Goal: Task Accomplishment & Management: Manage account settings

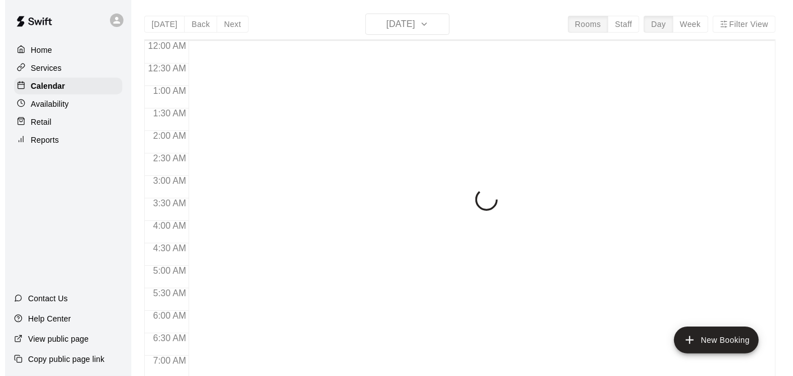
scroll to position [708, 0]
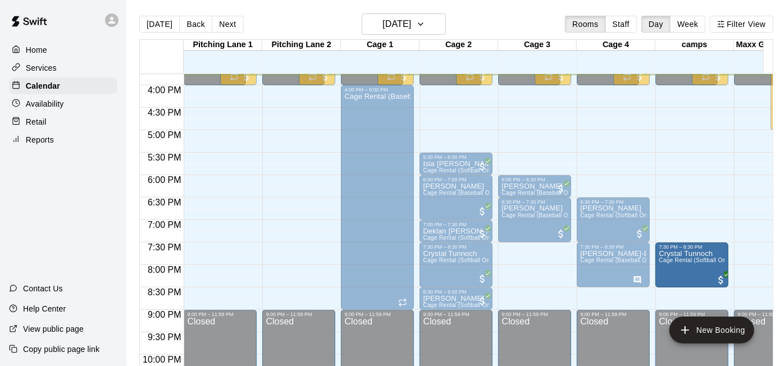
drag, startPoint x: 530, startPoint y: 259, endPoint x: 681, endPoint y: 263, distance: 151.0
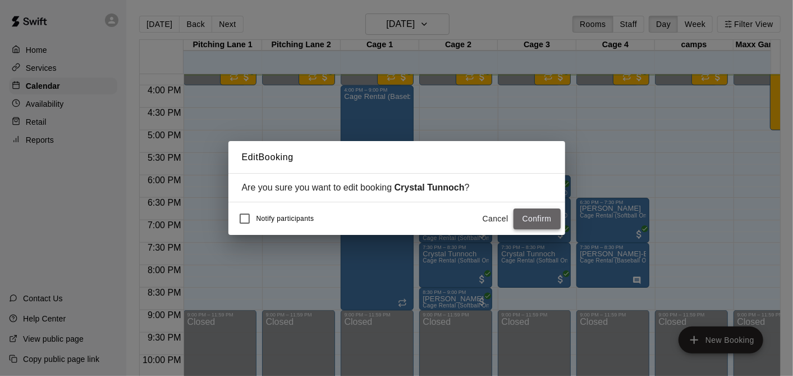
click at [535, 221] on button "Confirm" at bounding box center [537, 218] width 47 height 21
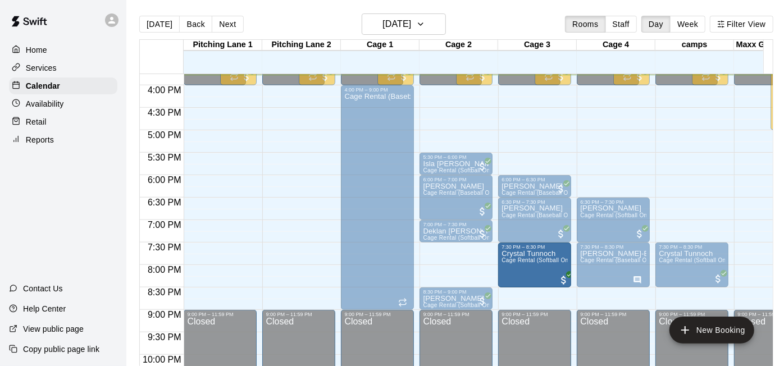
drag, startPoint x: 457, startPoint y: 266, endPoint x: 530, endPoint y: 266, distance: 73.0
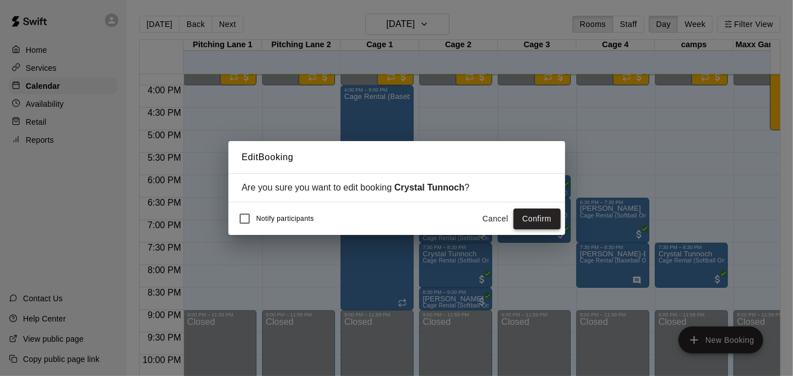
click at [536, 219] on button "Confirm" at bounding box center [537, 218] width 47 height 21
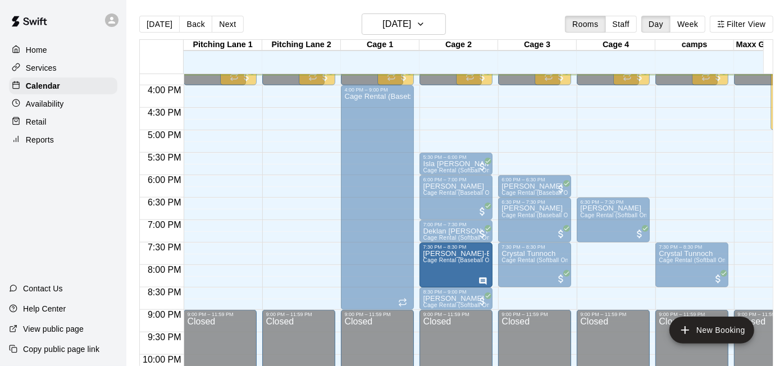
drag, startPoint x: 624, startPoint y: 264, endPoint x: 458, endPoint y: 265, distance: 165.6
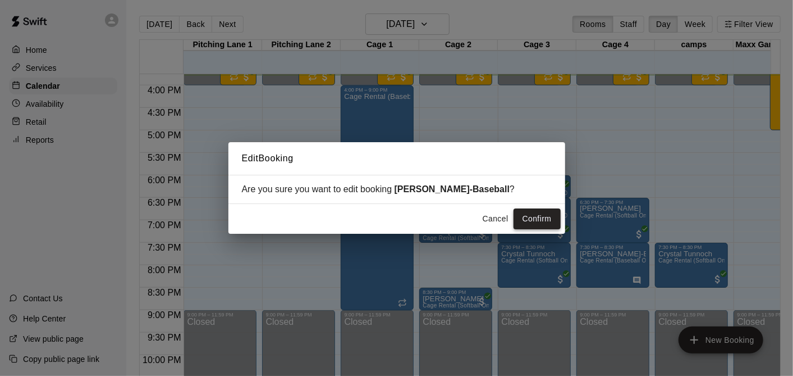
click at [527, 216] on button "Confirm" at bounding box center [537, 218] width 47 height 21
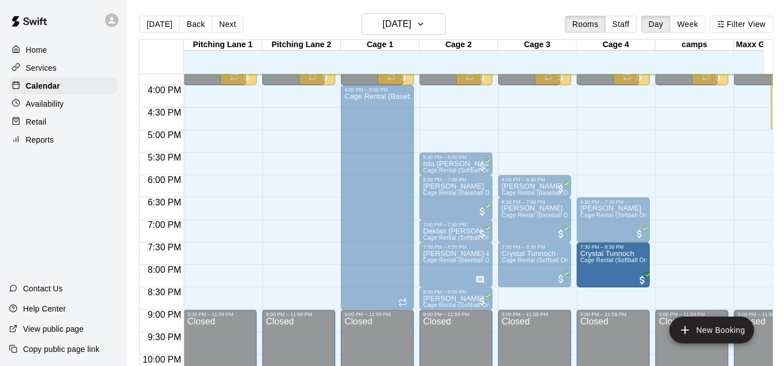
drag, startPoint x: 685, startPoint y: 266, endPoint x: 603, endPoint y: 267, distance: 82.5
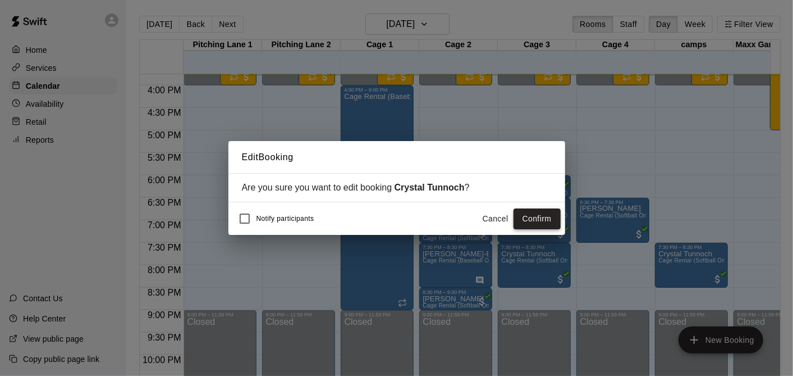
click at [524, 211] on button "Confirm" at bounding box center [537, 218] width 47 height 21
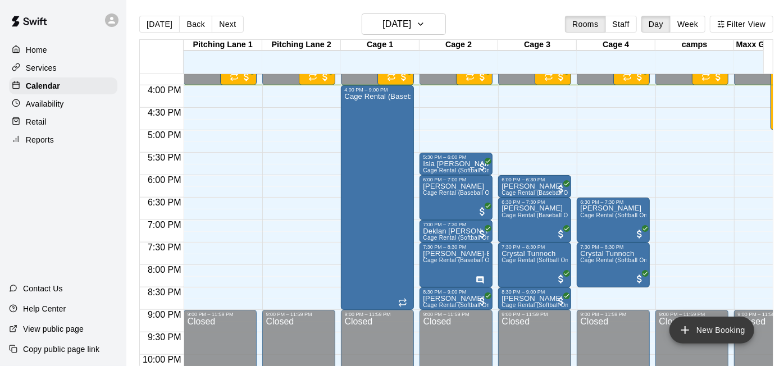
click at [712, 336] on button "New Booking" at bounding box center [711, 330] width 85 height 27
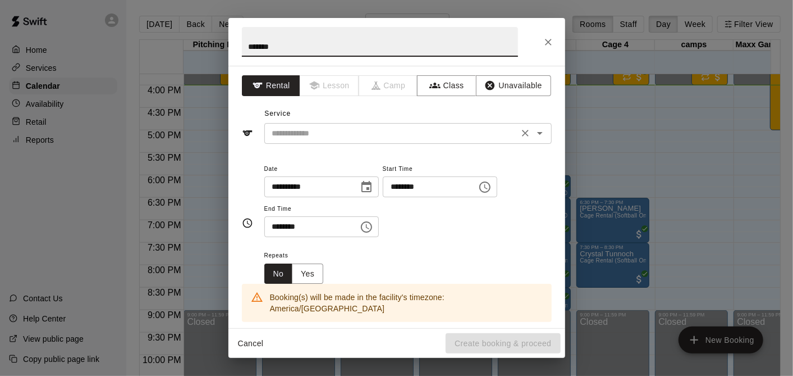
click at [295, 124] on div "​" at bounding box center [407, 133] width 287 height 21
type input "*******"
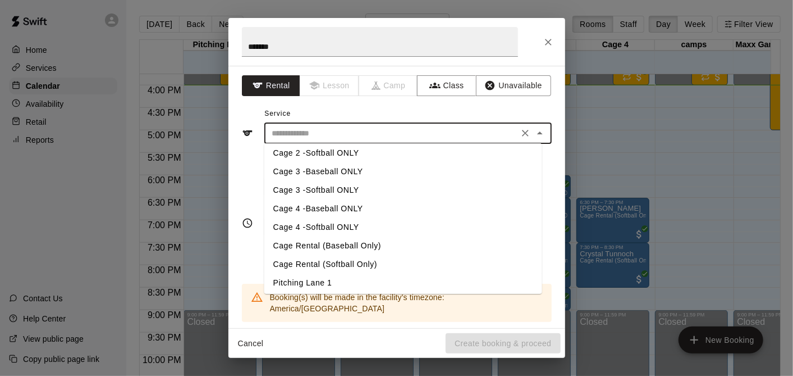
scroll to position [44, 0]
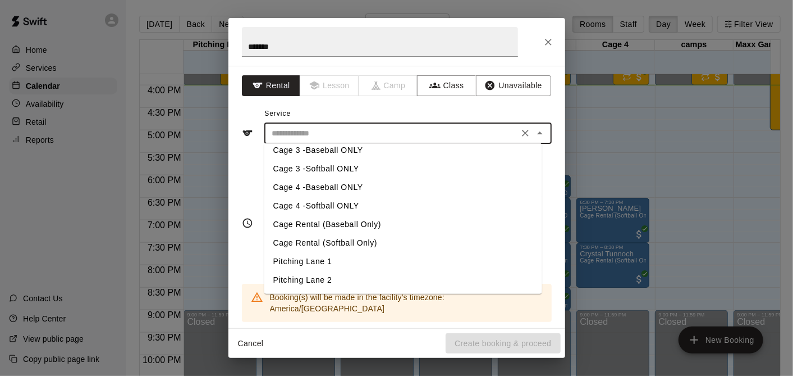
click at [344, 219] on li "Cage Rental (Baseball Only)" at bounding box center [403, 224] width 278 height 19
type input "**********"
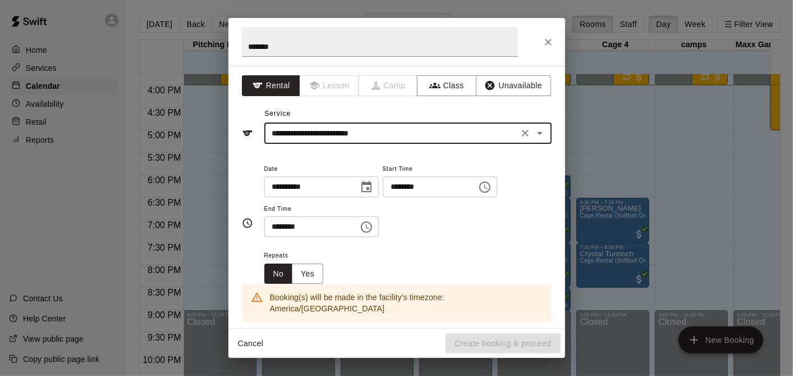
click at [492, 185] on icon "Choose time, selected time is 3:00 PM" at bounding box center [484, 186] width 13 height 13
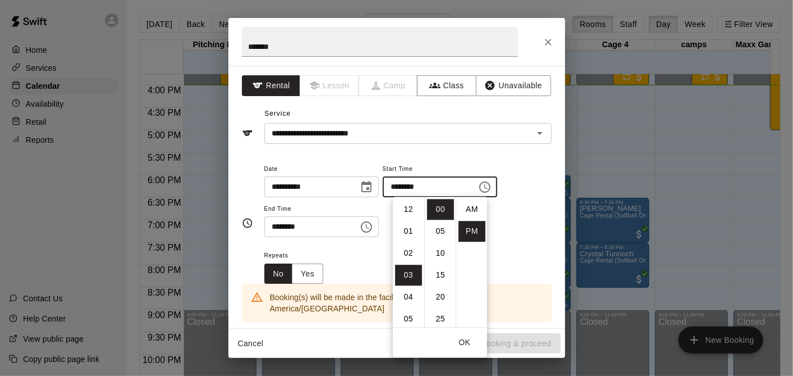
scroll to position [20, 0]
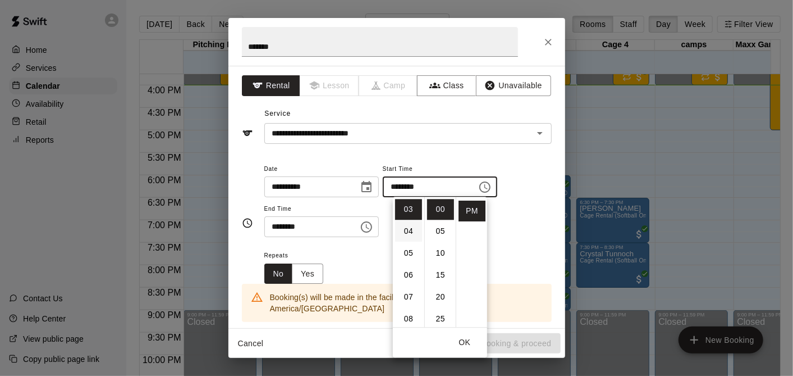
click at [402, 228] on li "04" at bounding box center [408, 231] width 27 height 21
type input "********"
click at [368, 223] on button "Choose time, selected time is 3:30 PM" at bounding box center [366, 227] width 22 height 22
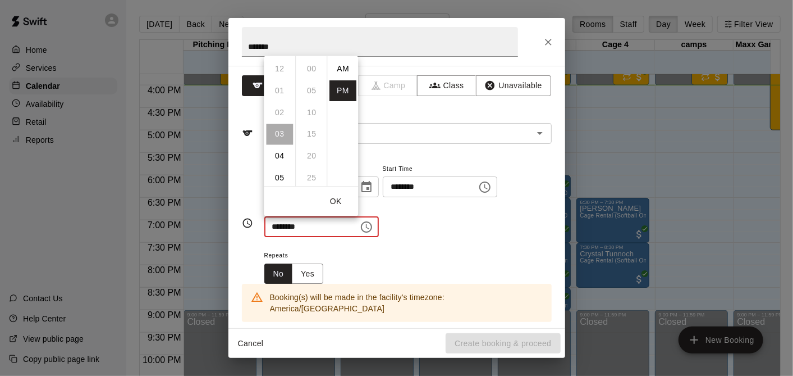
scroll to position [20, 0]
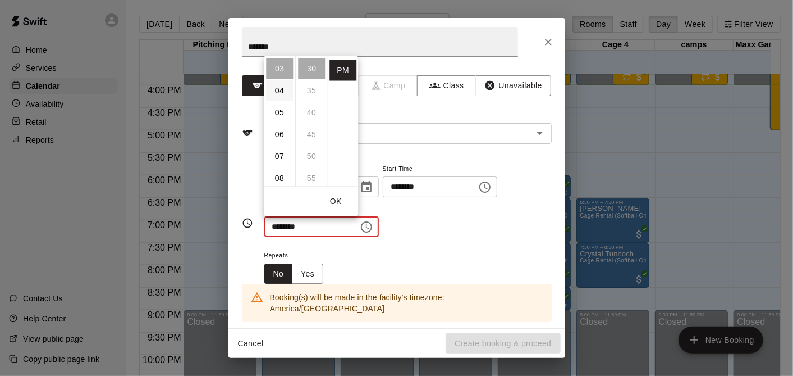
click at [271, 88] on li "04" at bounding box center [279, 90] width 27 height 21
type input "********"
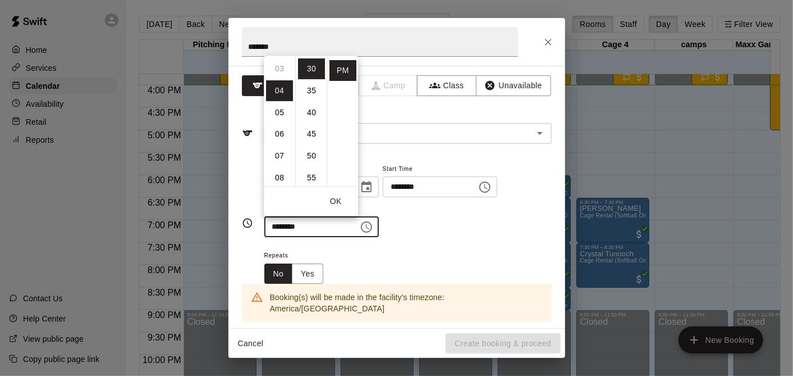
scroll to position [88, 0]
click at [437, 212] on div "**********" at bounding box center [407, 200] width 287 height 76
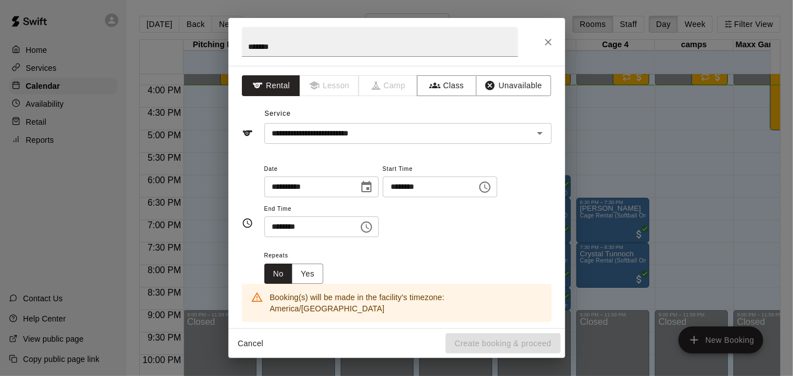
scroll to position [187, 0]
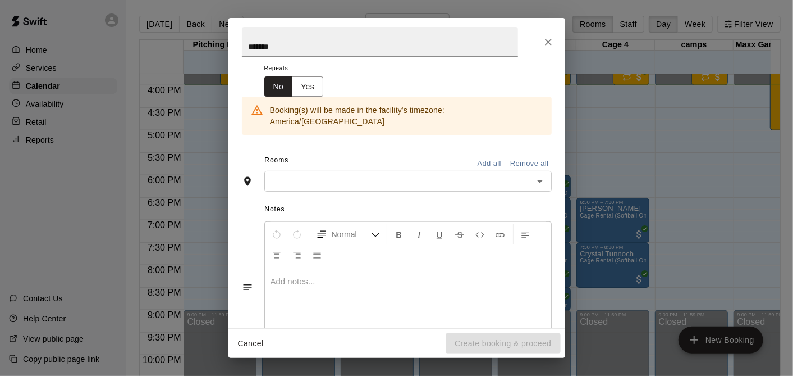
click at [354, 174] on input "text" at bounding box center [399, 181] width 262 height 14
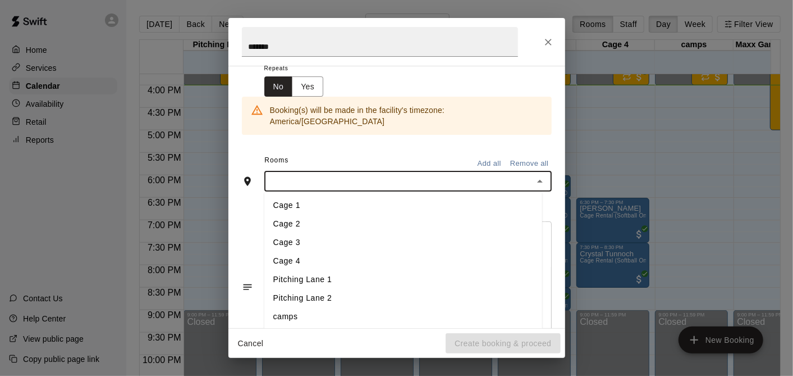
click at [328, 215] on li "Cage 2" at bounding box center [403, 224] width 278 height 19
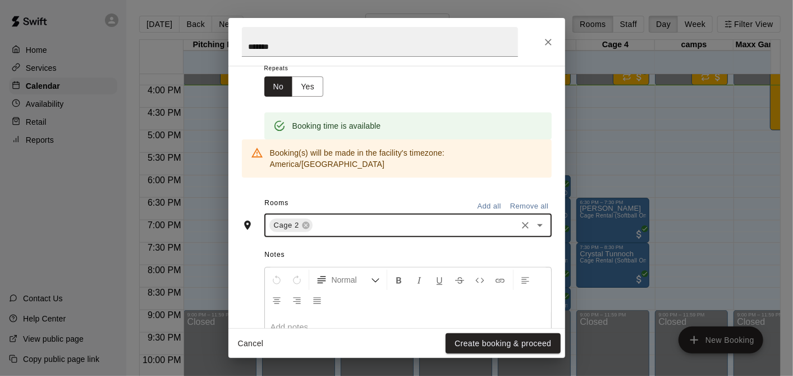
scroll to position [265, 0]
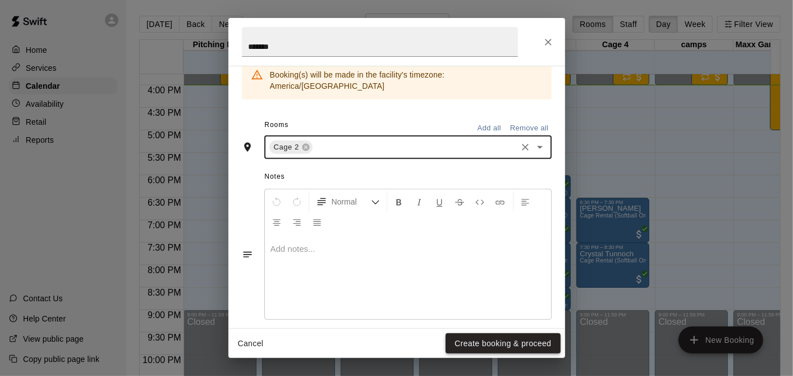
click at [495, 341] on button "Create booking & proceed" at bounding box center [503, 343] width 115 height 21
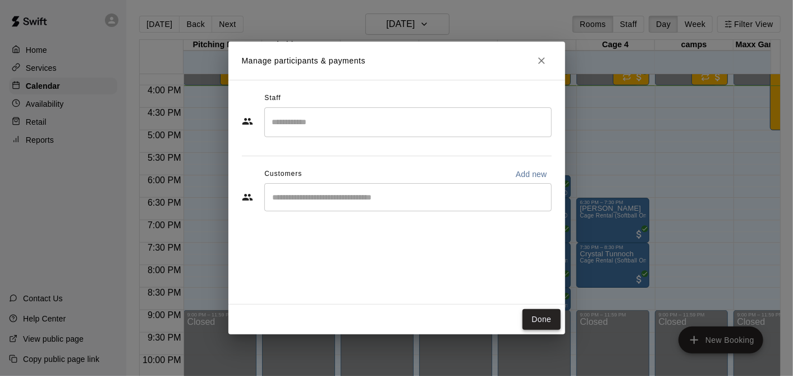
click at [543, 314] on button "Done" at bounding box center [542, 319] width 38 height 21
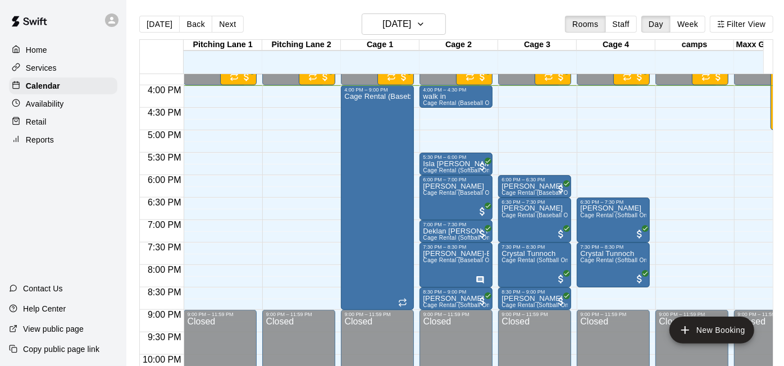
click at [693, 341] on button "New Booking" at bounding box center [711, 330] width 85 height 27
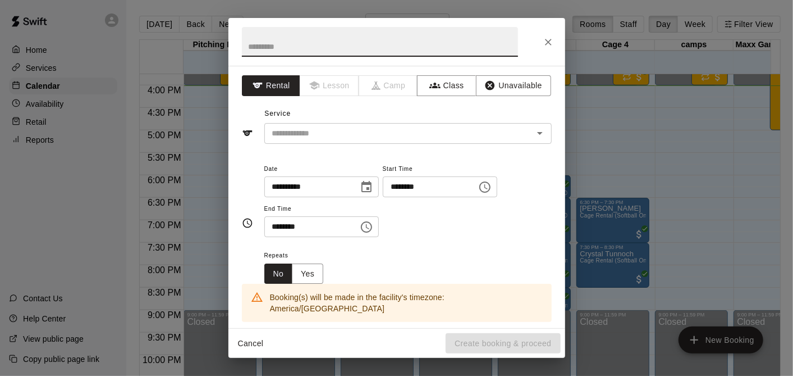
click at [402, 187] on input "********" at bounding box center [426, 186] width 86 height 21
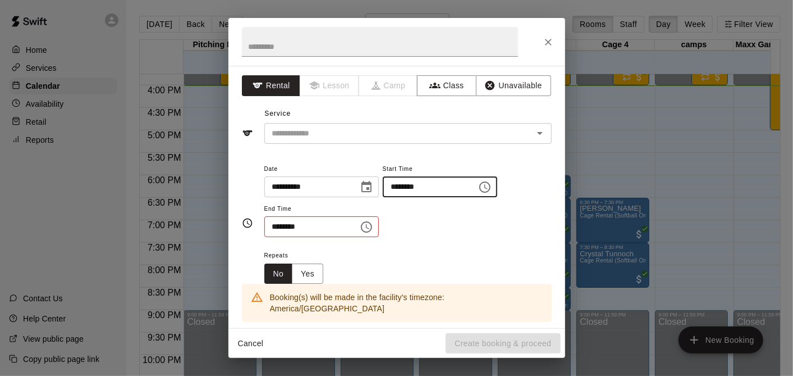
type input "********"
click at [271, 225] on input "********" at bounding box center [307, 226] width 86 height 21
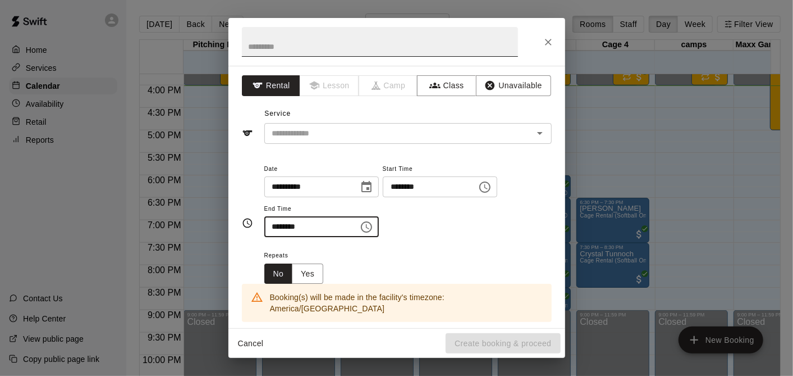
type input "********"
click at [354, 42] on input "text" at bounding box center [380, 42] width 276 height 30
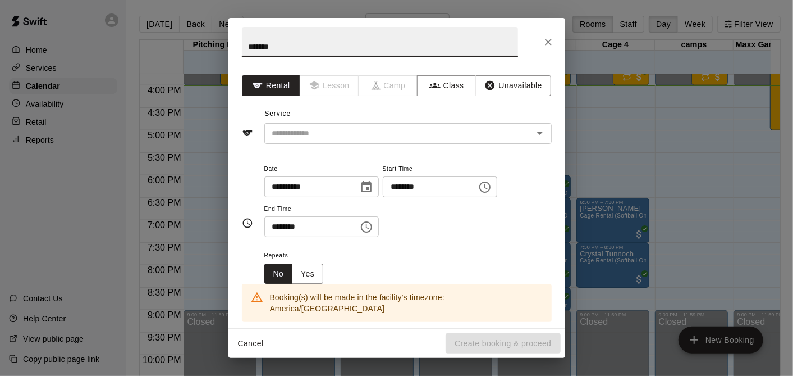
type input "*******"
click at [368, 120] on div "Service ​" at bounding box center [397, 124] width 310 height 39
click at [369, 123] on div "​" at bounding box center [407, 133] width 287 height 21
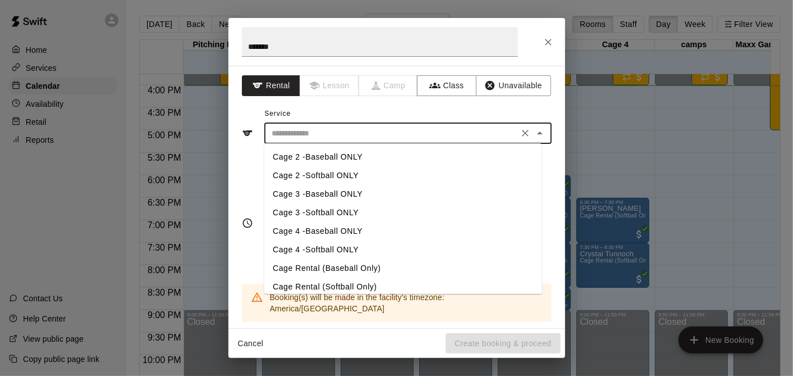
click at [337, 155] on li "Cage 2 -Baseball ONLY" at bounding box center [403, 157] width 278 height 19
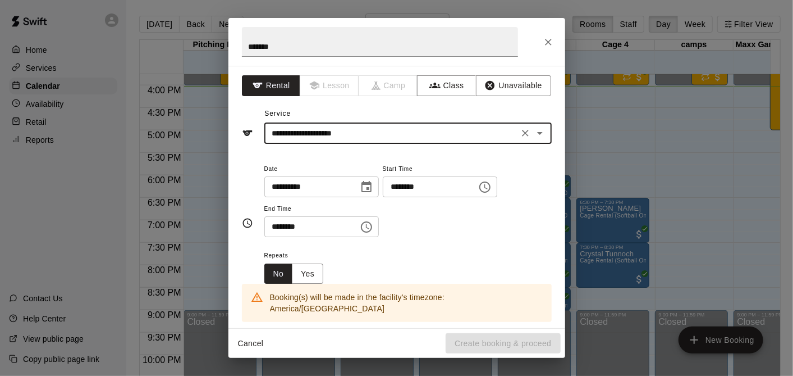
click at [372, 126] on input "**********" at bounding box center [392, 133] width 248 height 14
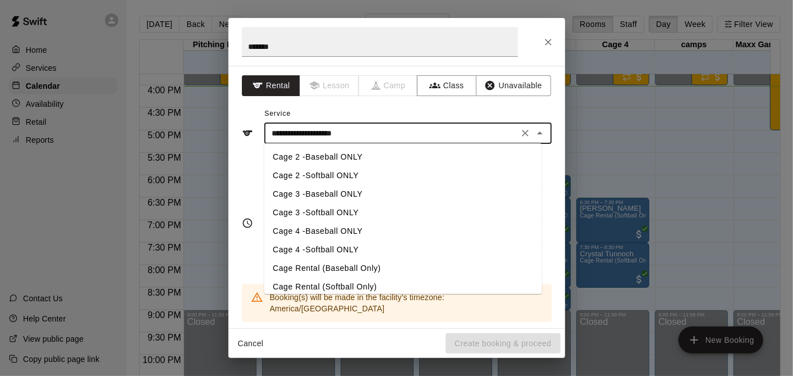
click at [321, 226] on li "Cage 4 -Baseball ONLY" at bounding box center [403, 231] width 278 height 19
type input "**********"
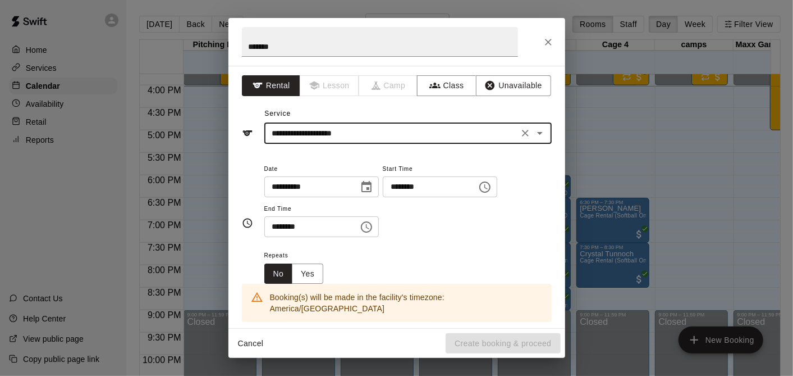
scroll to position [187, 0]
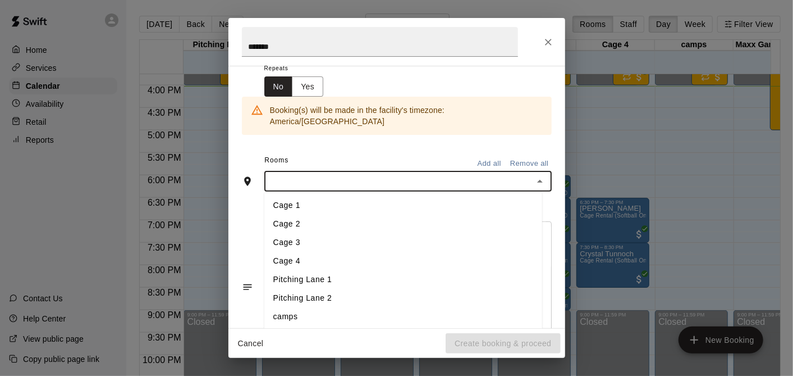
click at [335, 174] on input "text" at bounding box center [399, 181] width 262 height 14
click at [293, 252] on li "Cage 4" at bounding box center [403, 261] width 278 height 19
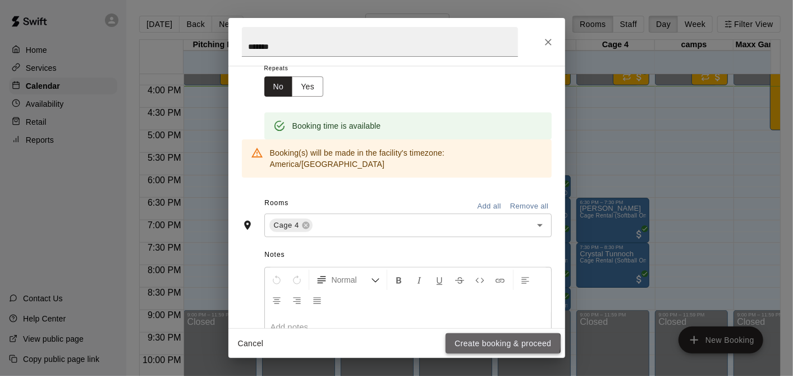
click at [504, 342] on button "Create booking & proceed" at bounding box center [503, 343] width 115 height 21
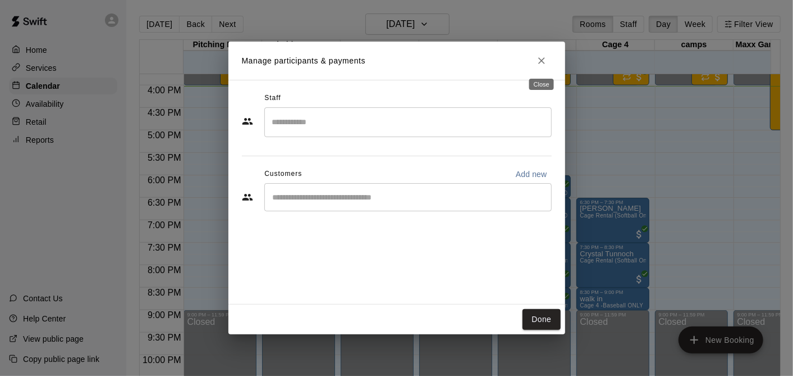
click at [542, 57] on icon "Close" at bounding box center [541, 60] width 11 height 11
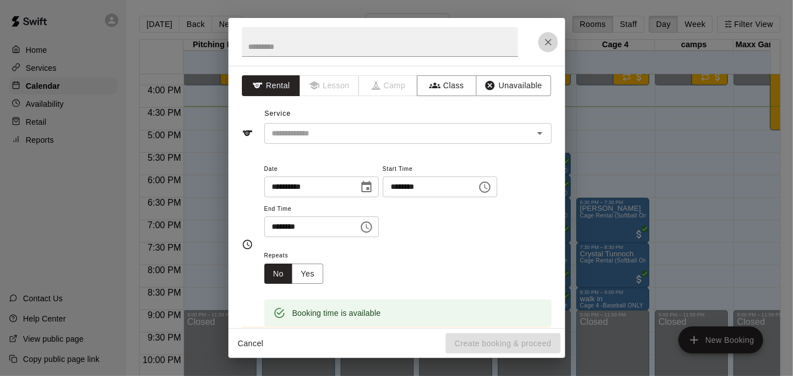
click at [550, 43] on icon "Close" at bounding box center [548, 42] width 7 height 7
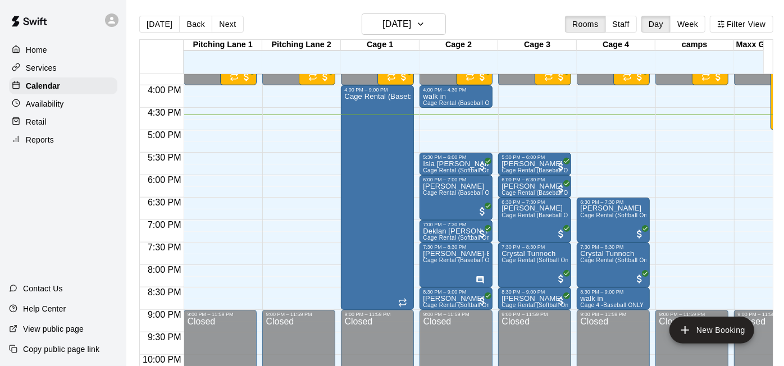
click at [550, 42] on div "Cage 3" at bounding box center [537, 45] width 79 height 11
click at [728, 313] on div at bounding box center [695, 315] width 78 height 11
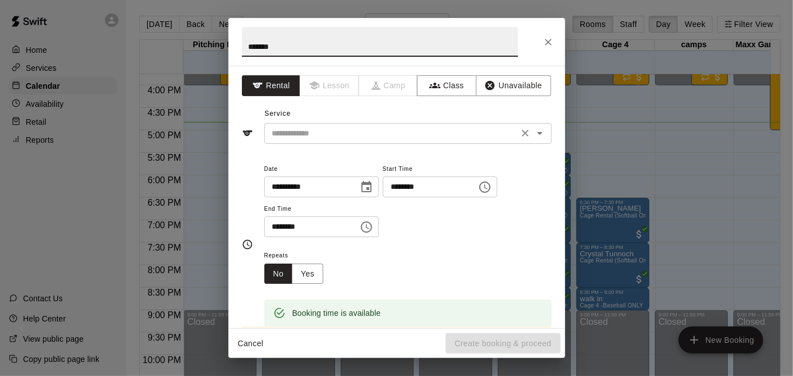
type input "*******"
click at [318, 129] on input "text" at bounding box center [392, 133] width 248 height 14
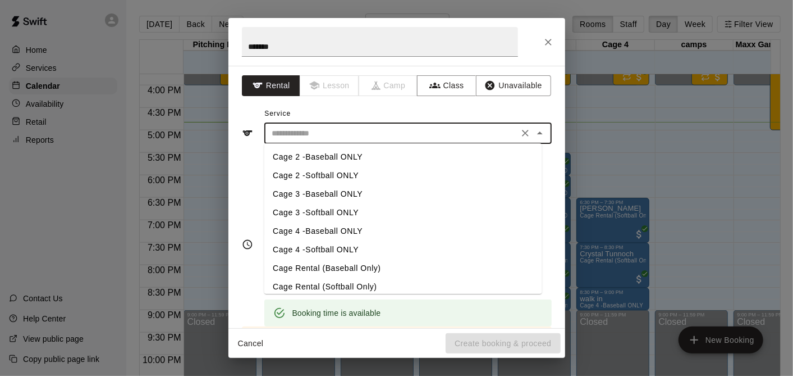
click at [335, 159] on li "Cage 2 -Baseball ONLY" at bounding box center [403, 157] width 278 height 19
type input "**********"
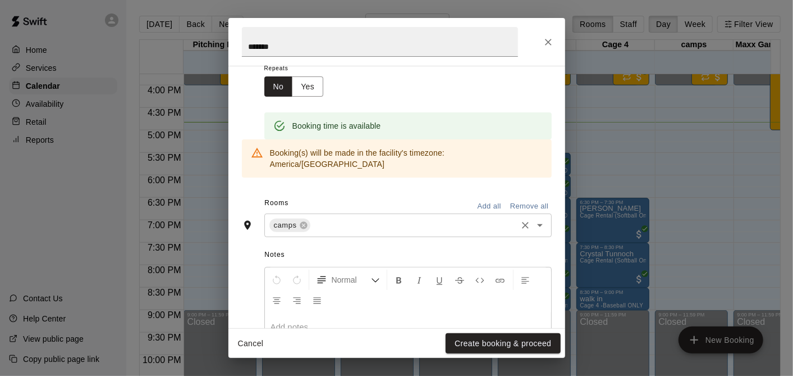
click at [328, 218] on input "text" at bounding box center [413, 225] width 203 height 14
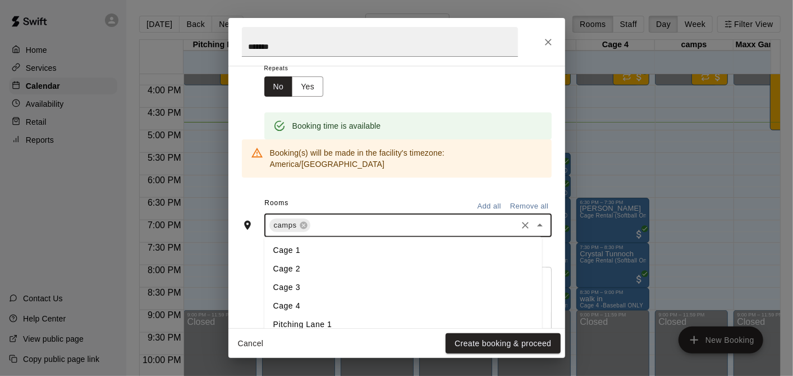
click at [305, 245] on li "Cage 1" at bounding box center [403, 250] width 278 height 19
click at [303, 222] on icon at bounding box center [303, 225] width 7 height 7
click at [303, 221] on icon at bounding box center [305, 225] width 9 height 9
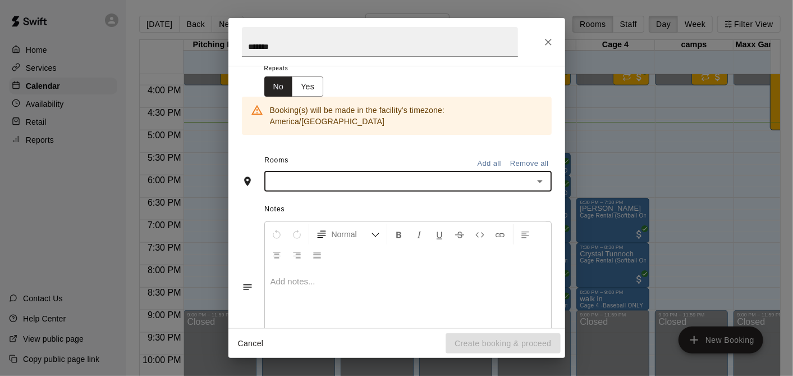
click at [329, 155] on div "Rooms Add all Remove all" at bounding box center [397, 161] width 310 height 19
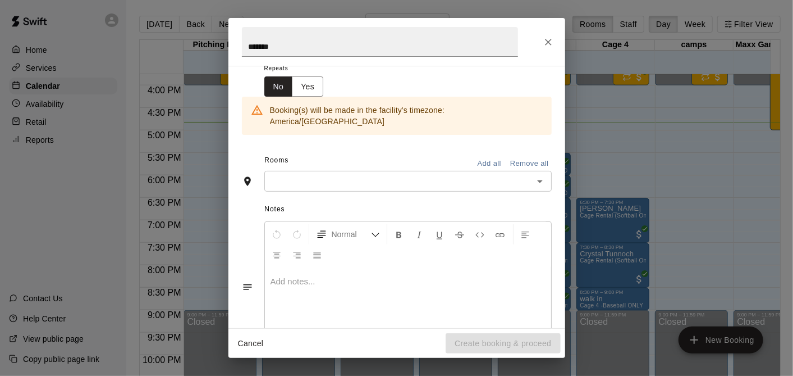
click at [319, 174] on input "text" at bounding box center [399, 181] width 262 height 14
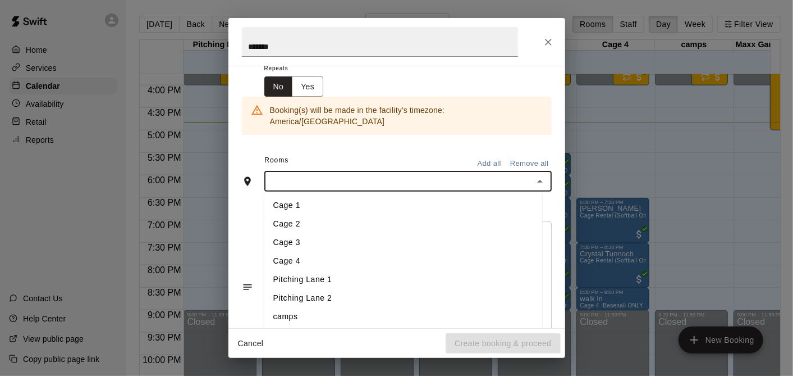
click at [301, 215] on li "Cage 2" at bounding box center [403, 224] width 278 height 19
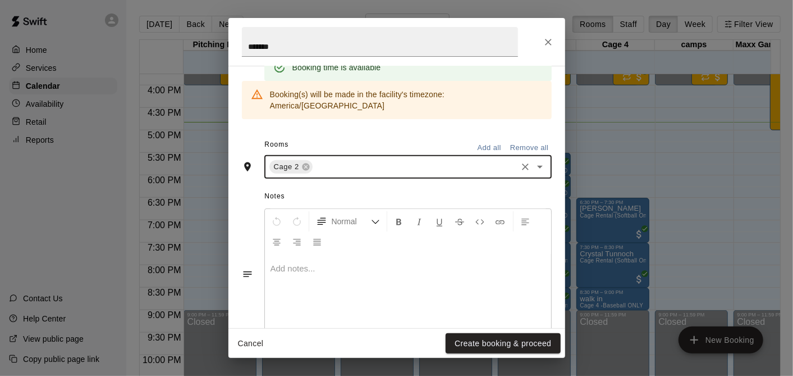
scroll to position [265, 0]
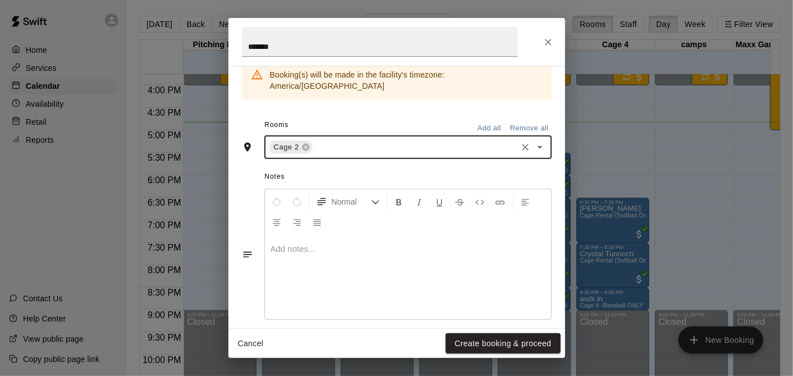
click at [491, 338] on button "Create booking & proceed" at bounding box center [503, 343] width 115 height 21
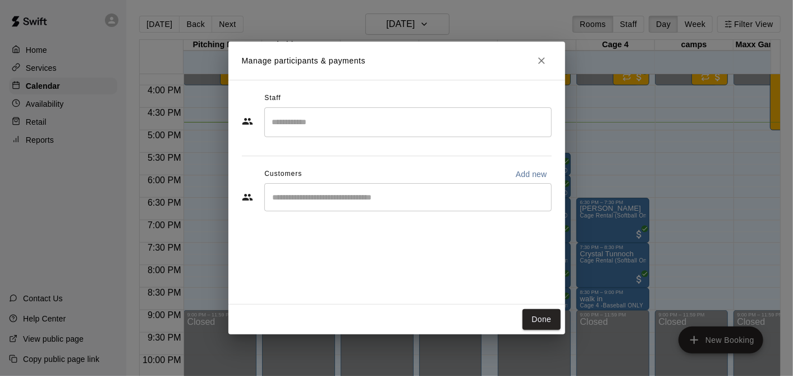
click at [538, 62] on icon "Close" at bounding box center [541, 60] width 11 height 11
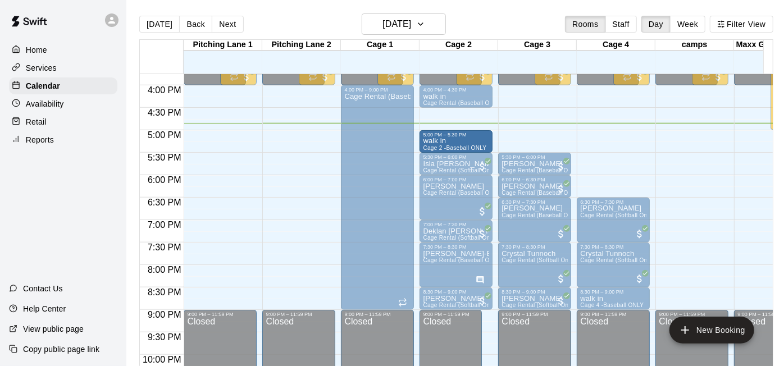
drag, startPoint x: 471, startPoint y: 287, endPoint x: 465, endPoint y: 138, distance: 149.4
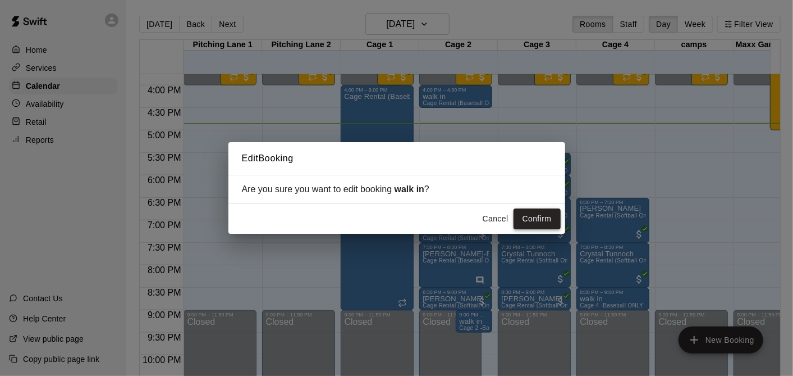
click at [559, 221] on button "Confirm" at bounding box center [537, 218] width 47 height 21
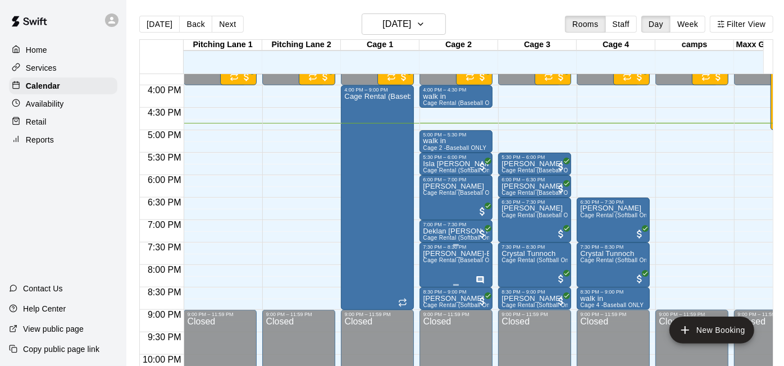
click at [483, 274] on div at bounding box center [481, 278] width 12 height 11
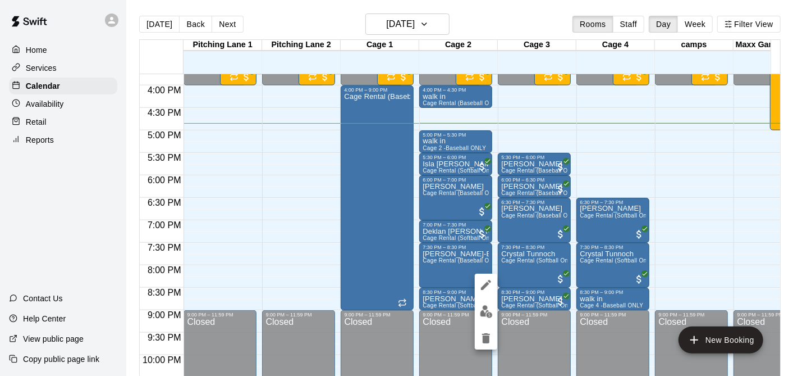
click at [487, 285] on icon "edit" at bounding box center [486, 285] width 10 height 10
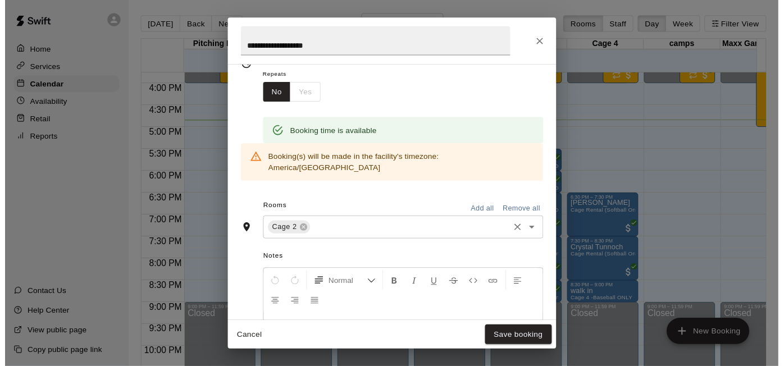
scroll to position [338, 0]
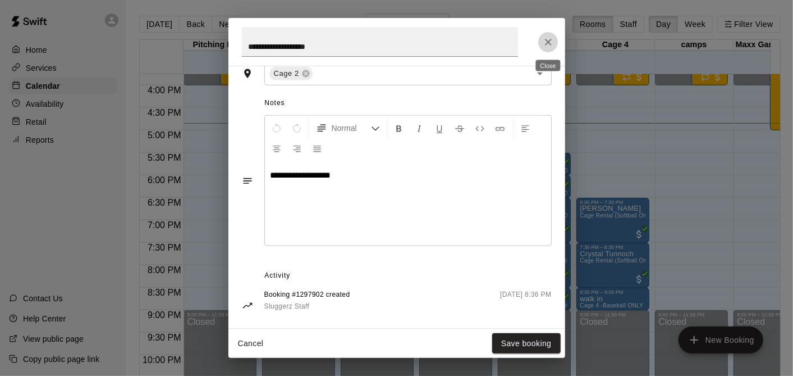
click at [552, 34] on button "Close" at bounding box center [548, 42] width 20 height 20
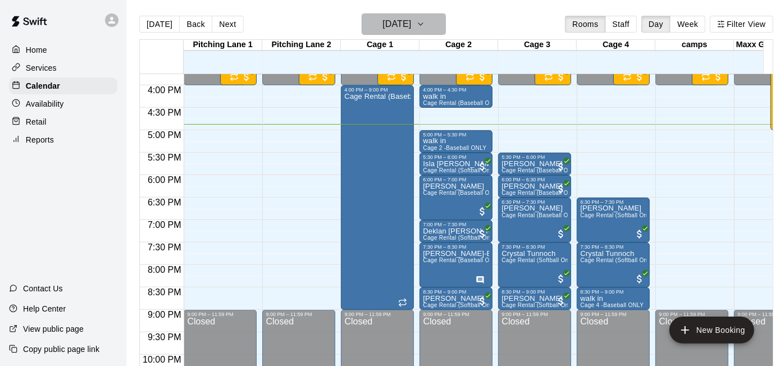
click at [408, 18] on h6 "[DATE]" at bounding box center [396, 24] width 29 height 16
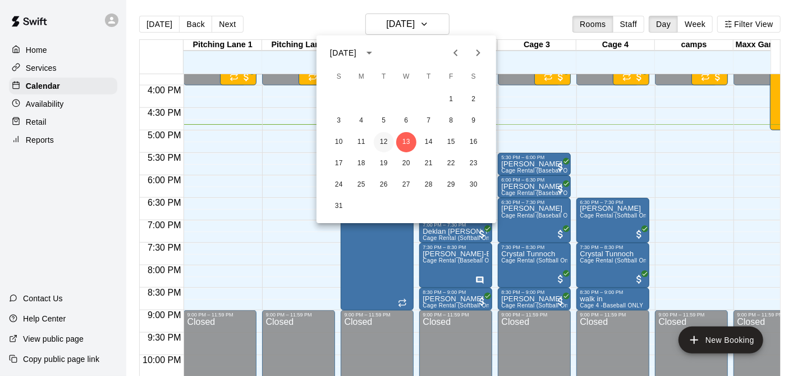
click at [383, 143] on button "12" at bounding box center [384, 142] width 20 height 20
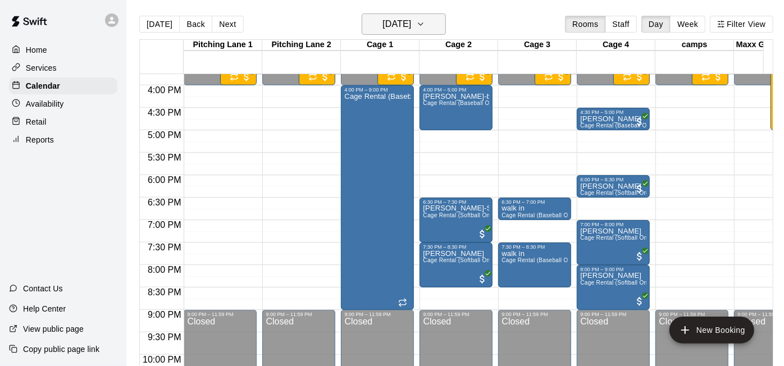
click at [362, 28] on button "[DATE]" at bounding box center [403, 23] width 84 height 21
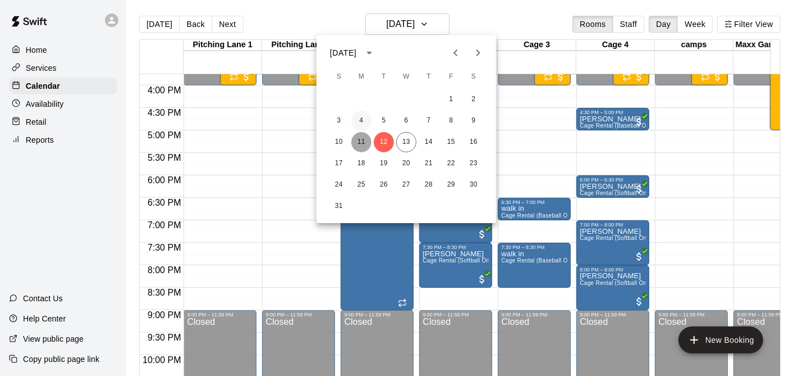
drag, startPoint x: 361, startPoint y: 139, endPoint x: 361, endPoint y: 122, distance: 16.8
click at [361, 139] on button "11" at bounding box center [361, 142] width 20 height 20
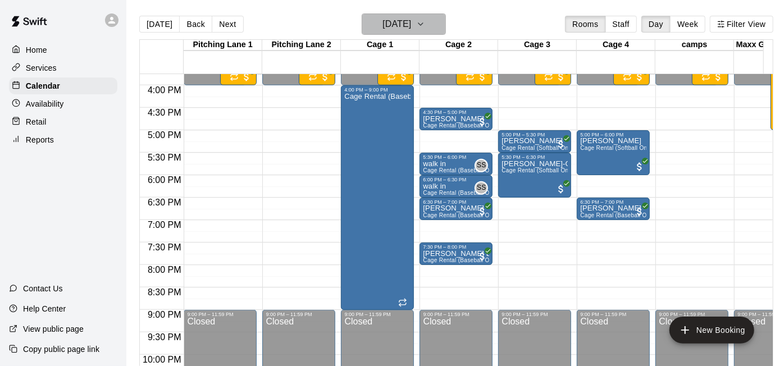
click at [411, 25] on h6 "[DATE]" at bounding box center [396, 24] width 29 height 16
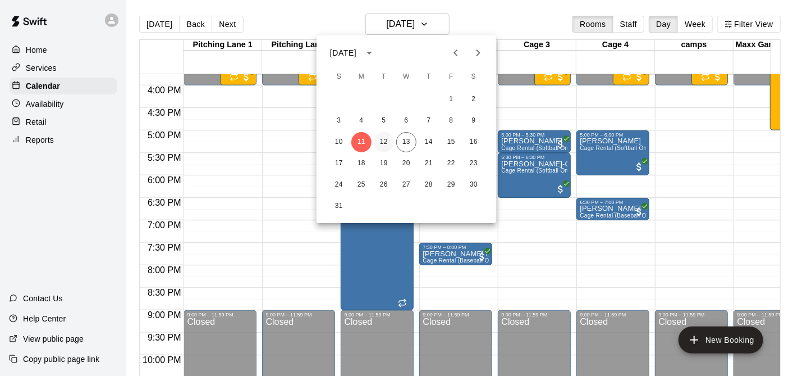
click at [387, 144] on button "12" at bounding box center [384, 142] width 20 height 20
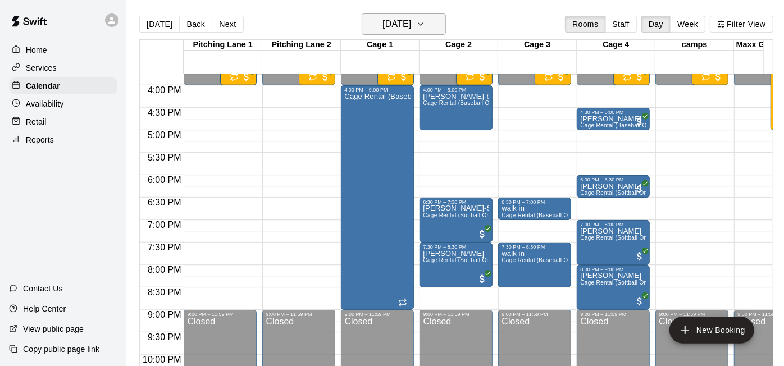
click at [411, 19] on h6 "[DATE]" at bounding box center [396, 24] width 29 height 16
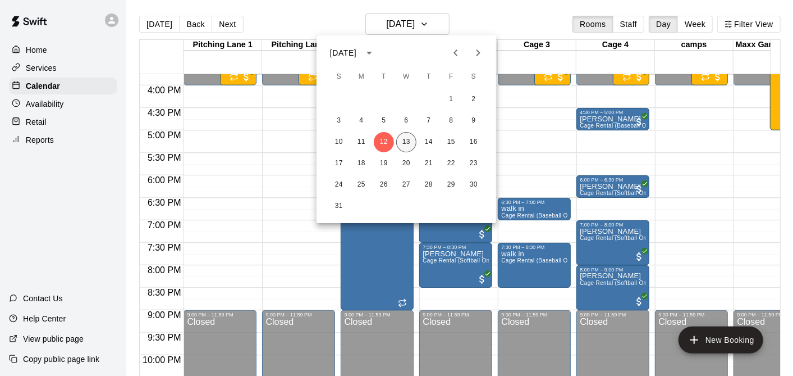
click at [410, 140] on button "13" at bounding box center [406, 142] width 20 height 20
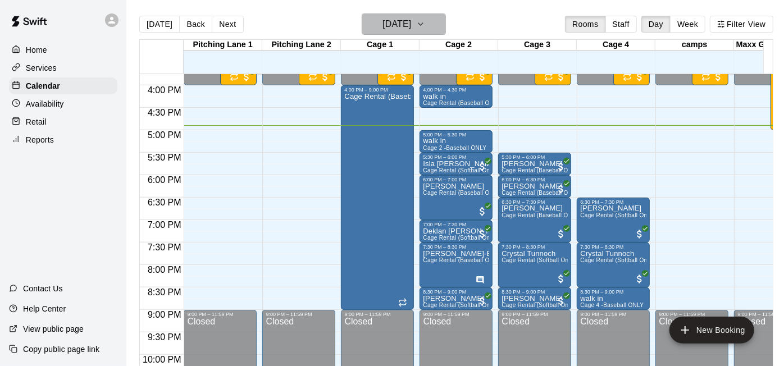
click at [446, 17] on button "[DATE]" at bounding box center [403, 23] width 84 height 21
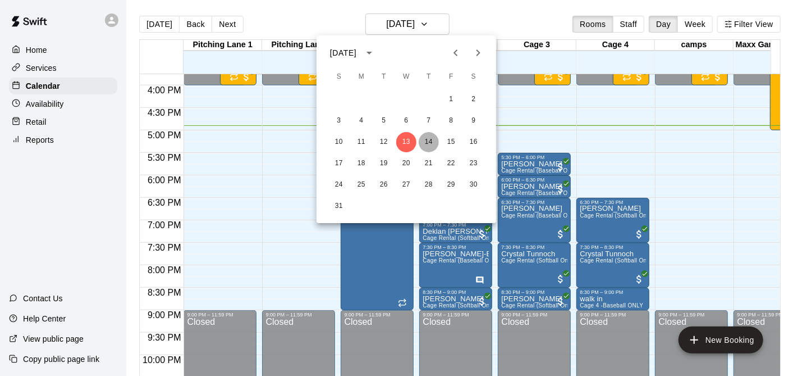
click at [436, 142] on button "14" at bounding box center [429, 142] width 20 height 20
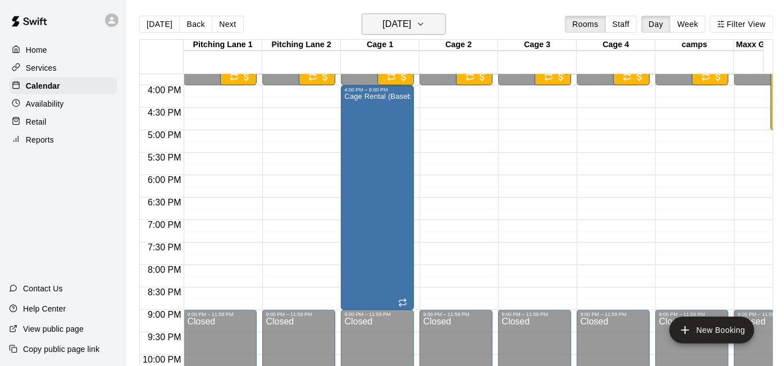
click at [411, 29] on h6 "[DATE]" at bounding box center [396, 24] width 29 height 16
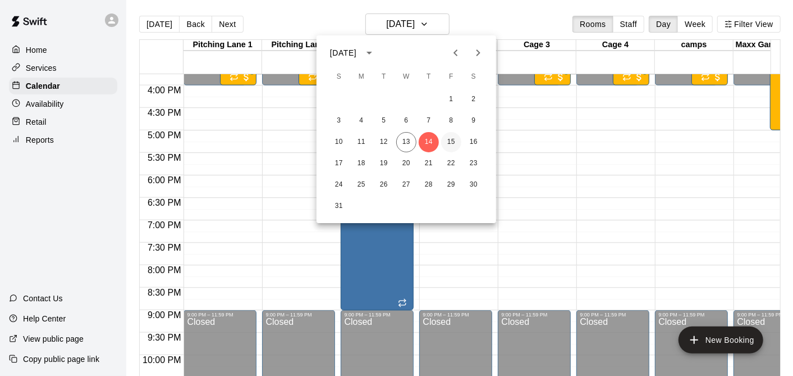
click at [455, 141] on button "15" at bounding box center [451, 142] width 20 height 20
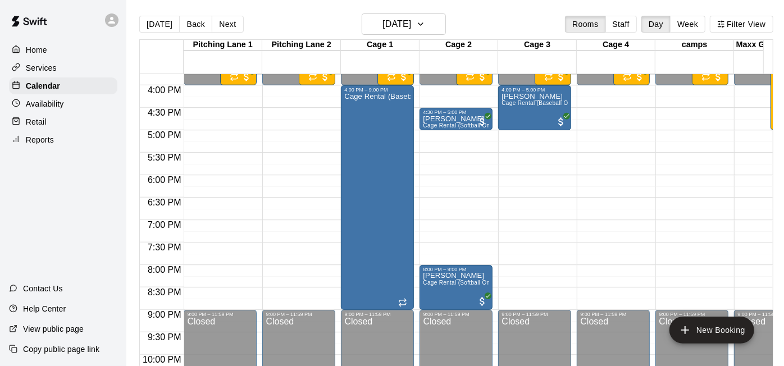
click at [427, 11] on main "[DATE] Back [DATE][DATE] Rooms Staff Day Week Filter View [GEOGRAPHIC_DATA] 1 […" at bounding box center [456, 192] width 660 height 384
click at [428, 15] on button "[DATE]" at bounding box center [403, 23] width 84 height 21
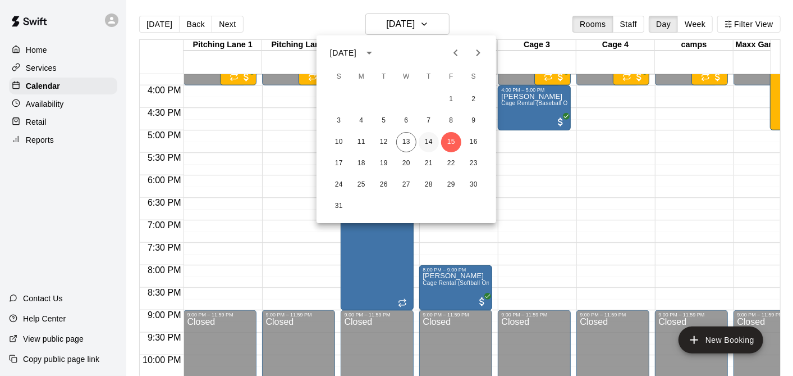
click at [428, 135] on button "14" at bounding box center [429, 142] width 20 height 20
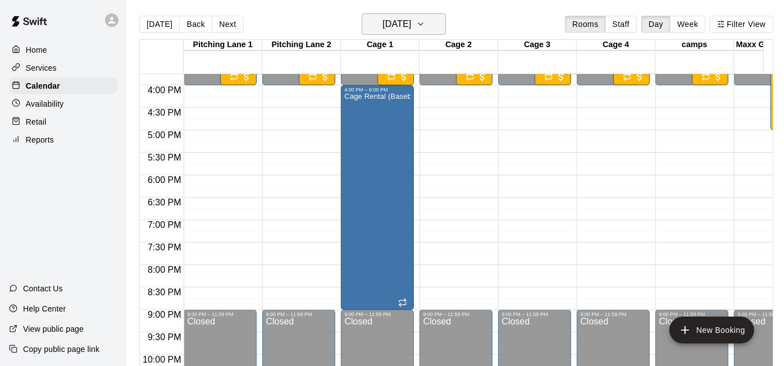
click at [425, 23] on icon "button" at bounding box center [420, 23] width 9 height 13
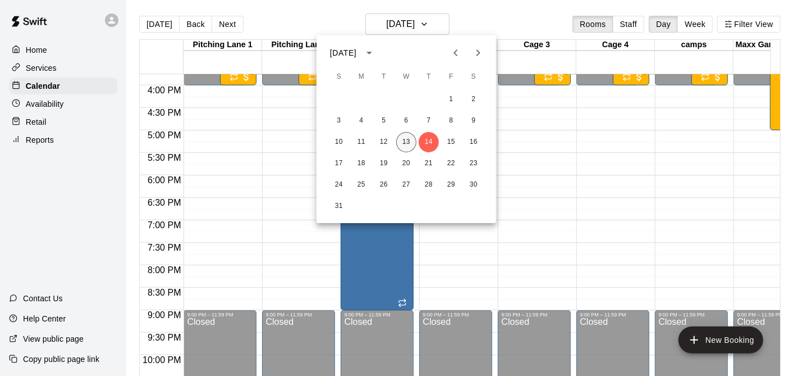
click at [410, 145] on button "13" at bounding box center [406, 142] width 20 height 20
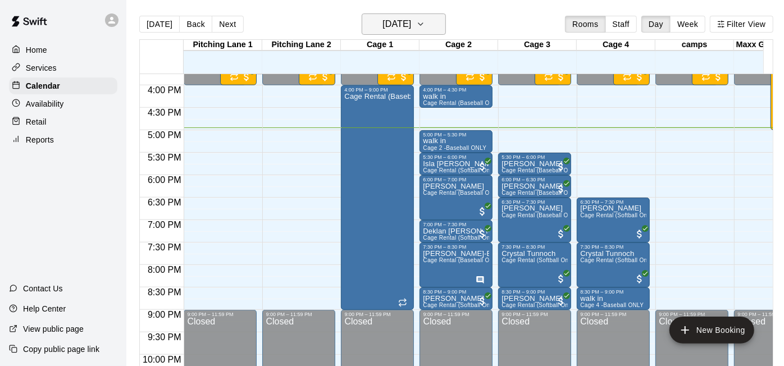
click at [411, 20] on h6 "[DATE]" at bounding box center [396, 24] width 29 height 16
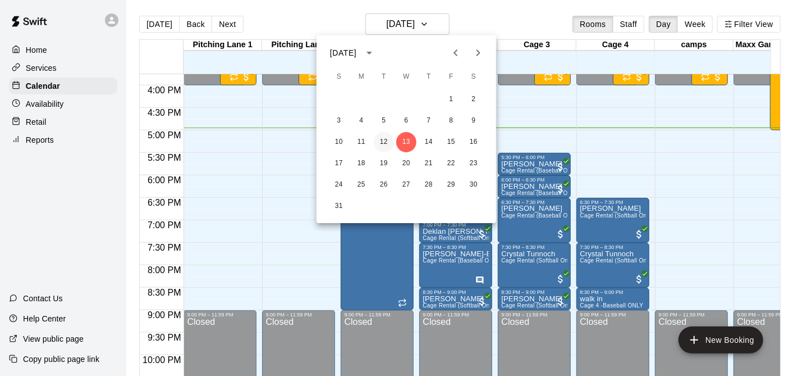
click at [385, 141] on button "12" at bounding box center [384, 142] width 20 height 20
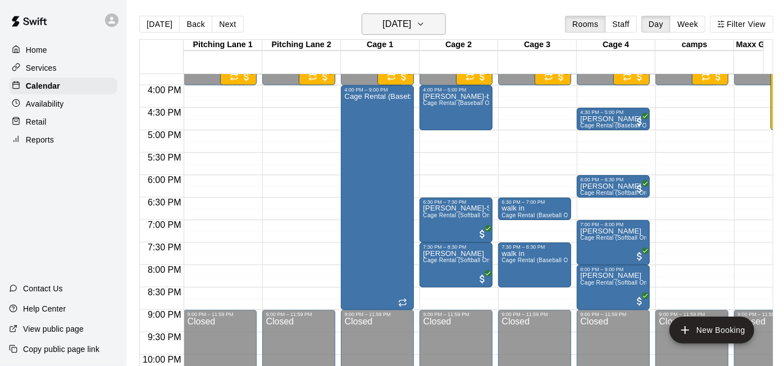
click at [425, 29] on icon "button" at bounding box center [420, 23] width 9 height 13
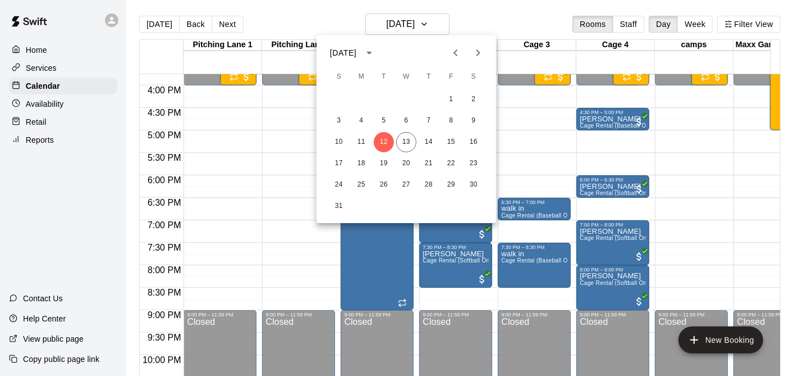
click at [418, 154] on div "17 18 19 20 21 22 23" at bounding box center [407, 163] width 180 height 20
click at [407, 143] on button "13" at bounding box center [406, 142] width 20 height 20
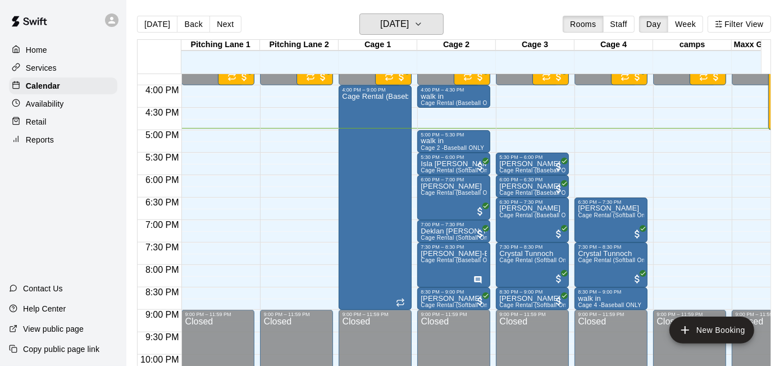
scroll to position [0, 0]
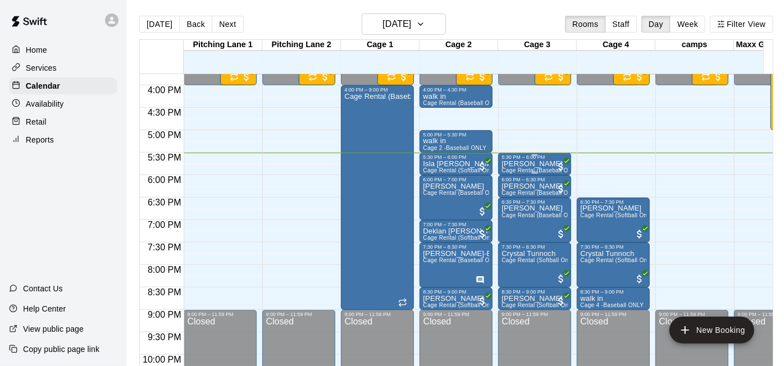
click at [526, 164] on p "[PERSON_NAME]" at bounding box center [534, 164] width 66 height 0
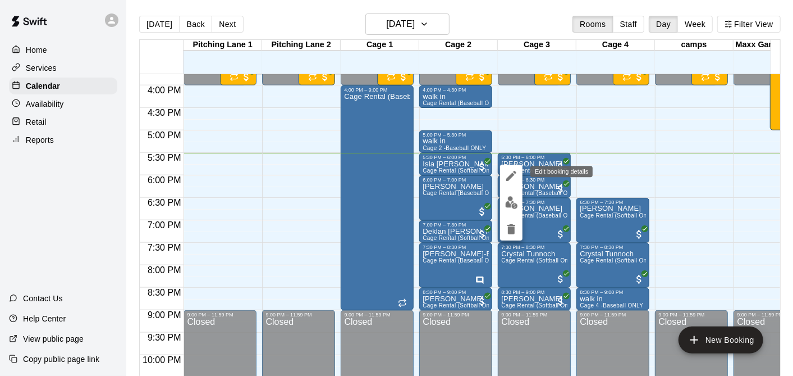
click at [514, 175] on icon "edit" at bounding box center [511, 175] width 13 height 13
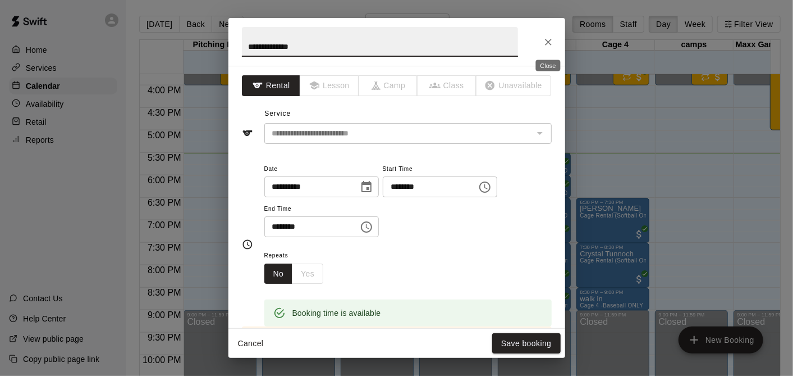
click at [555, 42] on button "Close" at bounding box center [548, 42] width 20 height 20
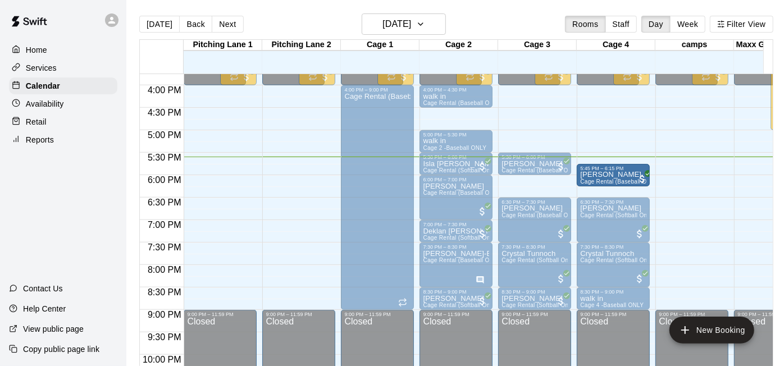
drag, startPoint x: 543, startPoint y: 183, endPoint x: 602, endPoint y: 173, distance: 59.7
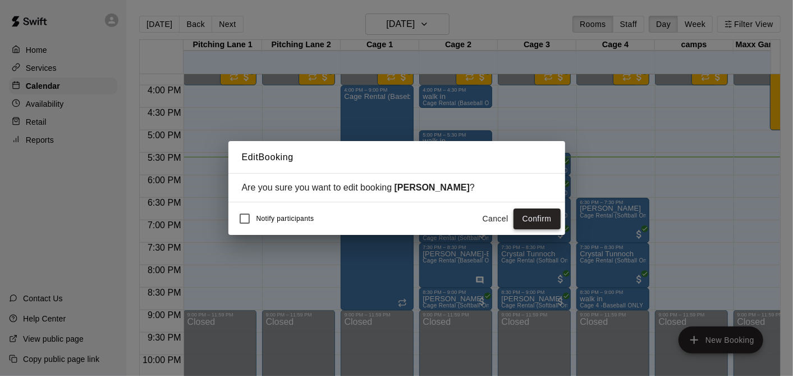
click at [539, 223] on button "Confirm" at bounding box center [537, 218] width 47 height 21
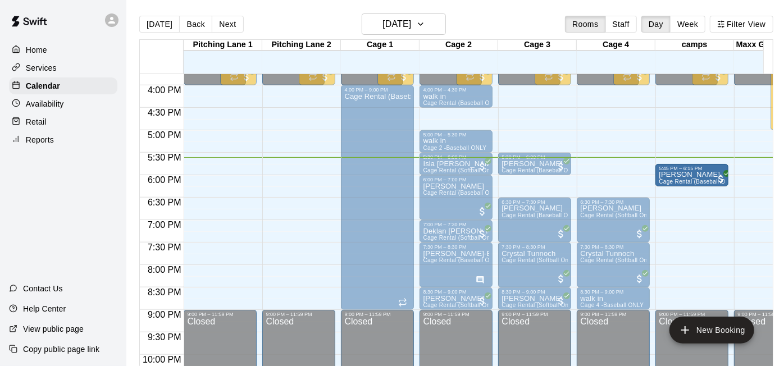
drag, startPoint x: 611, startPoint y: 177, endPoint x: 694, endPoint y: 177, distance: 83.1
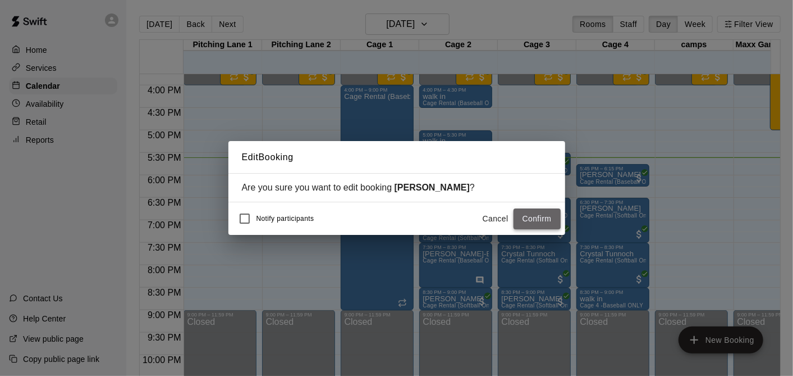
click at [552, 220] on button "Confirm" at bounding box center [537, 218] width 47 height 21
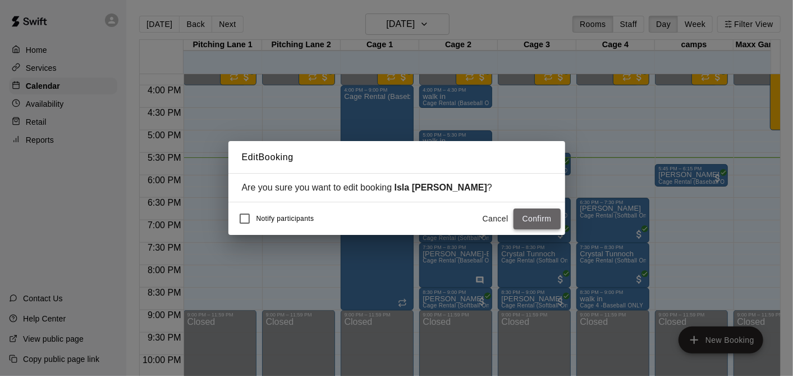
click at [539, 214] on button "Confirm" at bounding box center [537, 218] width 47 height 21
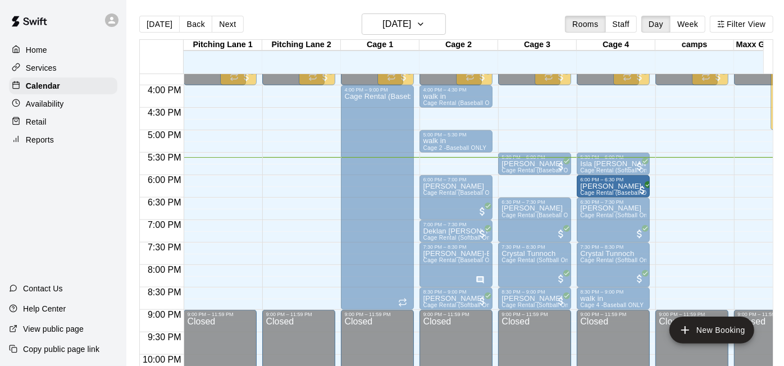
drag, startPoint x: 674, startPoint y: 176, endPoint x: 599, endPoint y: 191, distance: 75.5
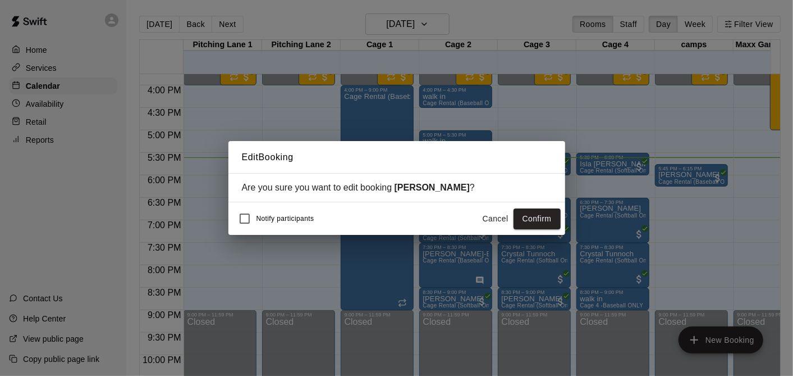
click at [523, 208] on div "Notify participants Cancel Confirm" at bounding box center [397, 219] width 328 height 24
click at [529, 221] on button "Confirm" at bounding box center [537, 218] width 47 height 21
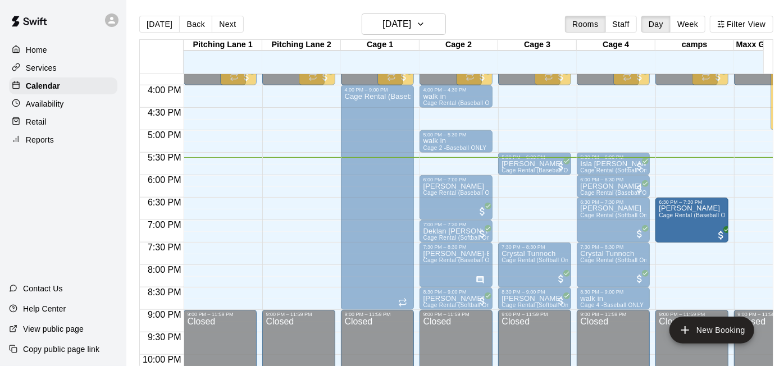
drag, startPoint x: 532, startPoint y: 213, endPoint x: 704, endPoint y: 221, distance: 172.5
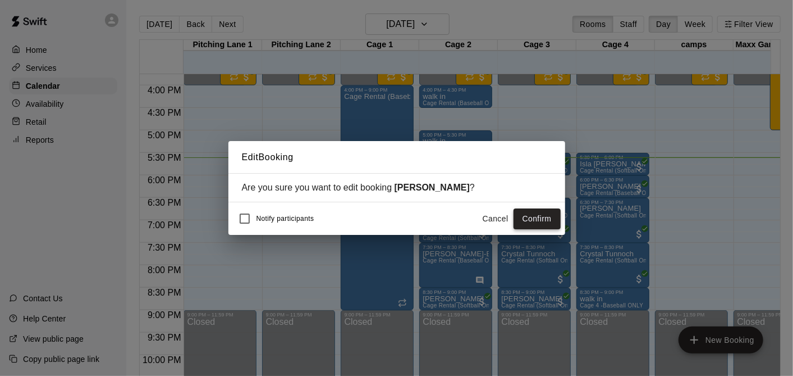
click at [534, 221] on button "Confirm" at bounding box center [537, 218] width 47 height 21
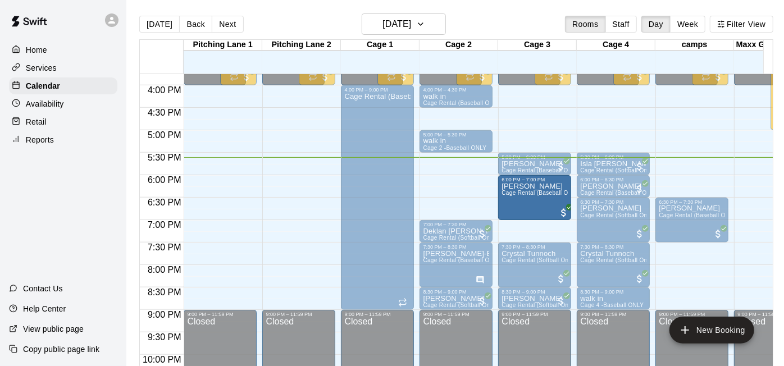
drag, startPoint x: 444, startPoint y: 200, endPoint x: 542, endPoint y: 208, distance: 98.0
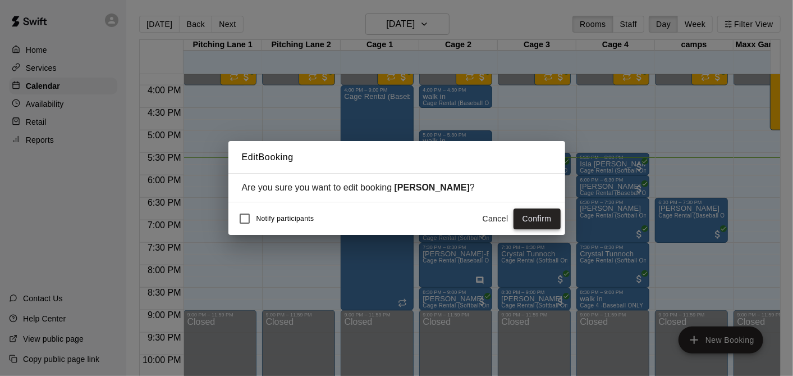
click at [527, 221] on button "Confirm" at bounding box center [537, 218] width 47 height 21
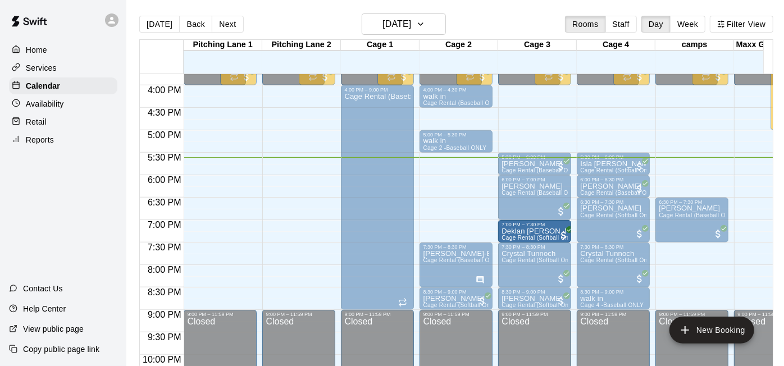
drag, startPoint x: 454, startPoint y: 231, endPoint x: 522, endPoint y: 233, distance: 68.5
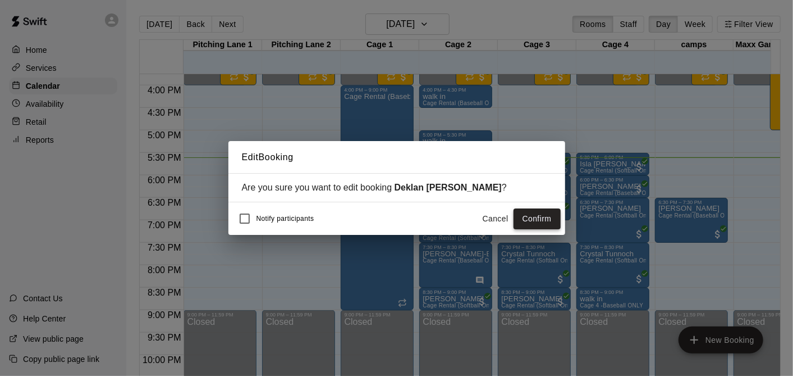
click at [549, 220] on button "Confirm" at bounding box center [537, 218] width 47 height 21
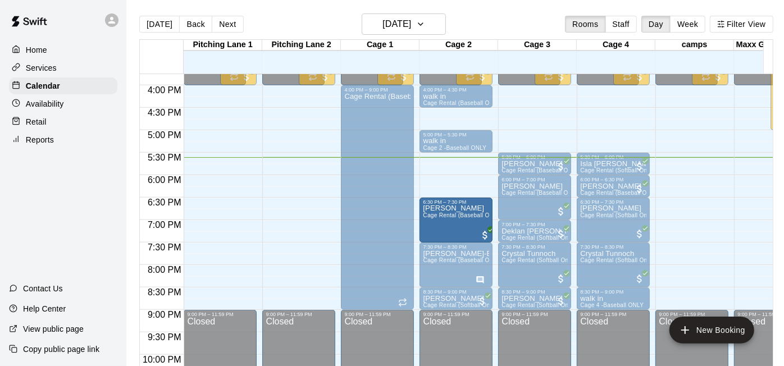
drag, startPoint x: 672, startPoint y: 209, endPoint x: 434, endPoint y: 219, distance: 237.7
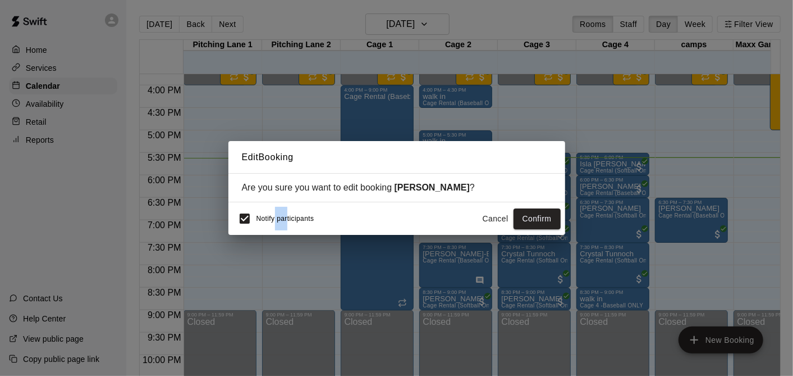
drag, startPoint x: 285, startPoint y: 226, endPoint x: 270, endPoint y: 225, distance: 15.2
click at [270, 225] on div "Notify participants" at bounding box center [273, 219] width 81 height 24
click at [521, 209] on button "Confirm" at bounding box center [537, 218] width 47 height 21
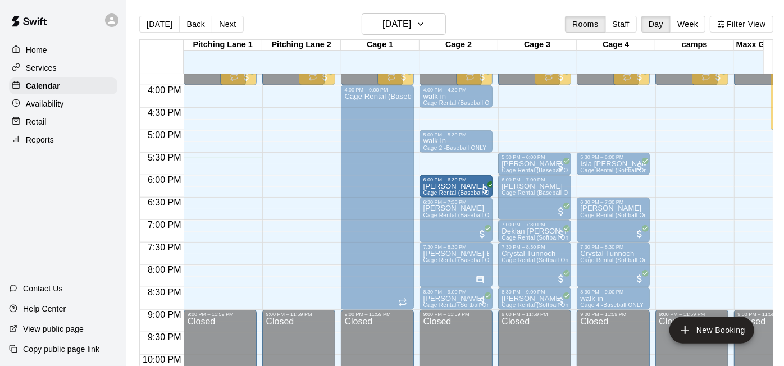
drag, startPoint x: 620, startPoint y: 187, endPoint x: 468, endPoint y: 187, distance: 152.1
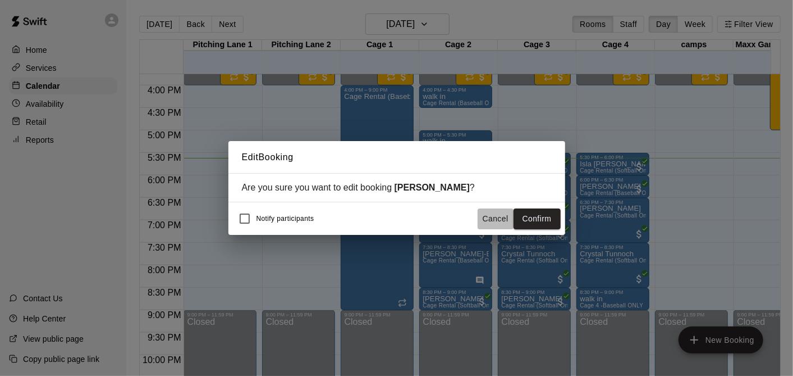
drag, startPoint x: 485, startPoint y: 225, endPoint x: 498, endPoint y: 212, distance: 18.7
click at [498, 212] on button "Cancel" at bounding box center [496, 218] width 36 height 21
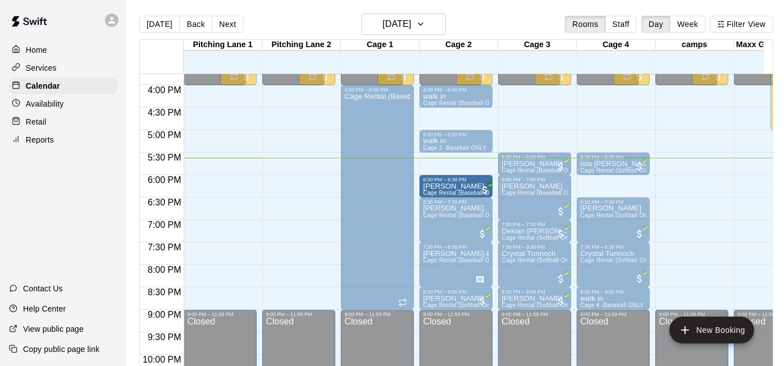
drag, startPoint x: 624, startPoint y: 182, endPoint x: 472, endPoint y: 187, distance: 152.2
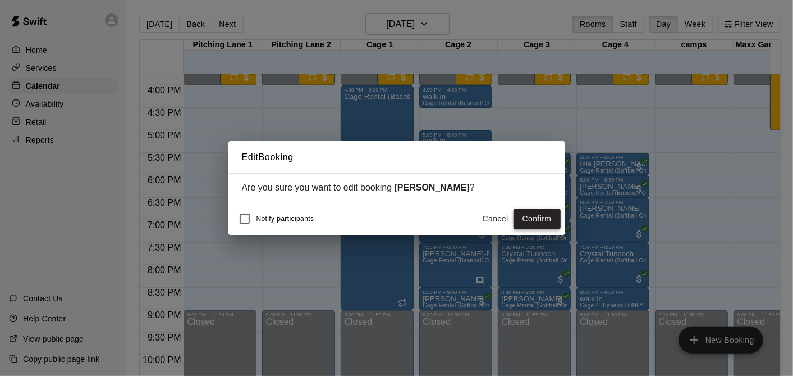
click at [544, 217] on button "Confirm" at bounding box center [537, 218] width 47 height 21
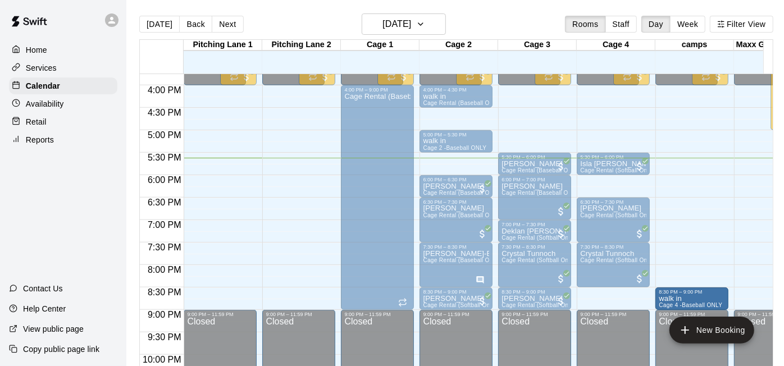
drag, startPoint x: 617, startPoint y: 297, endPoint x: 680, endPoint y: 297, distance: 62.3
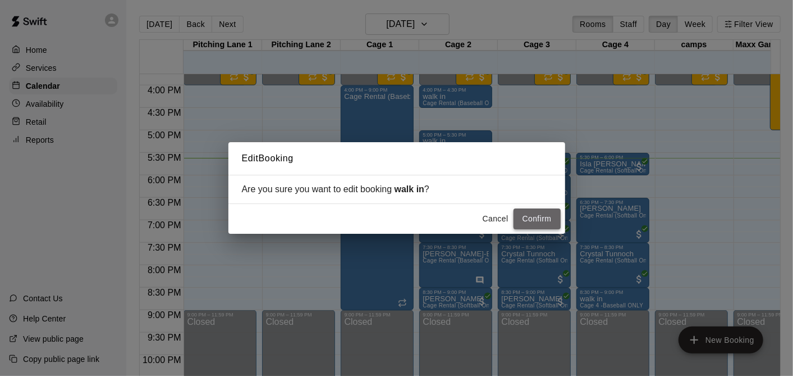
click at [518, 215] on button "Confirm" at bounding box center [537, 218] width 47 height 21
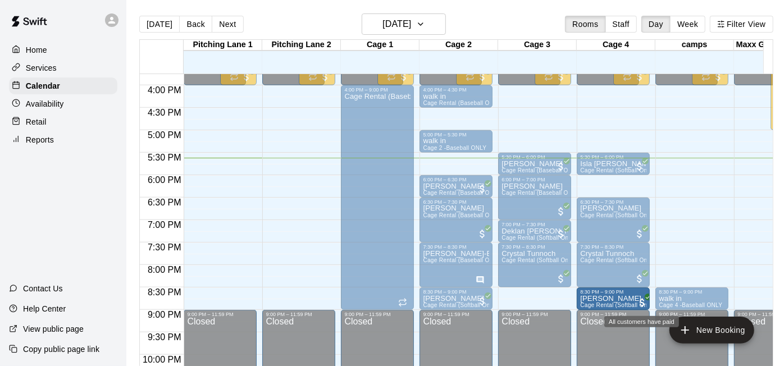
drag, startPoint x: 532, startPoint y: 299, endPoint x: 643, endPoint y: 301, distance: 111.2
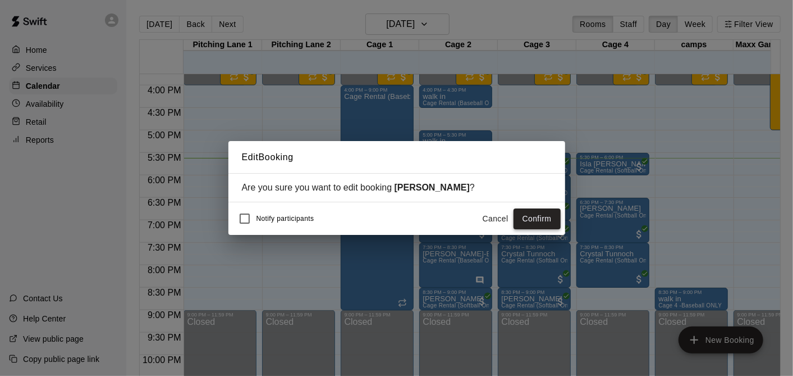
click at [520, 208] on div "Notify participants Cancel Confirm" at bounding box center [397, 219] width 328 height 24
click at [524, 212] on button "Confirm" at bounding box center [537, 218] width 47 height 21
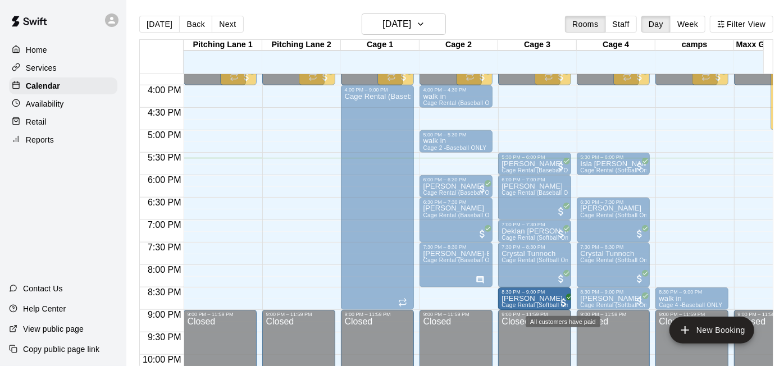
drag, startPoint x: 459, startPoint y: 299, endPoint x: 560, endPoint y: 301, distance: 101.1
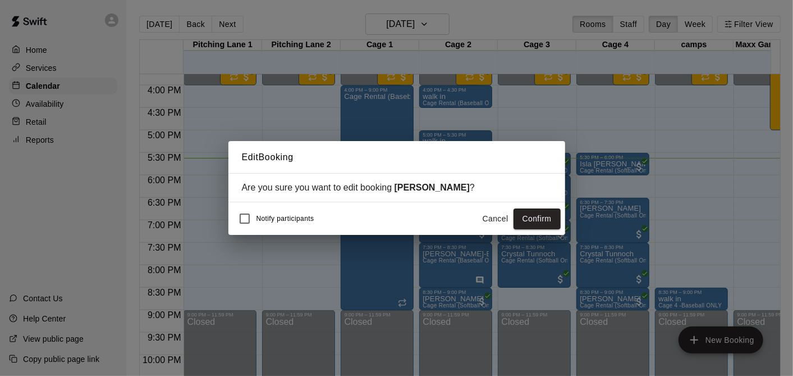
click at [526, 205] on div "Notify participants Cancel Confirm" at bounding box center [396, 218] width 337 height 33
click at [535, 225] on button "Confirm" at bounding box center [537, 218] width 47 height 21
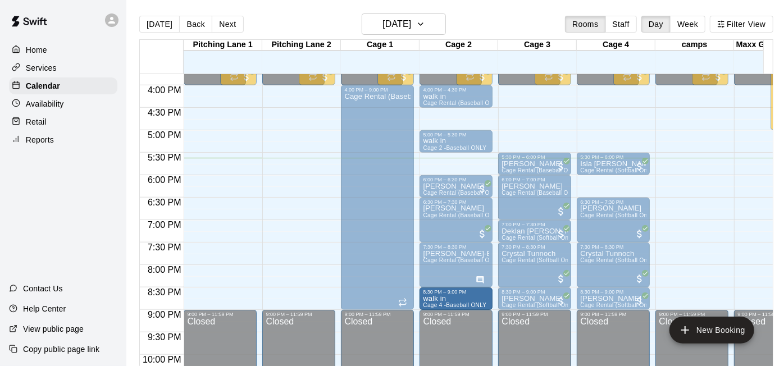
drag, startPoint x: 719, startPoint y: 297, endPoint x: 436, endPoint y: 298, distance: 282.9
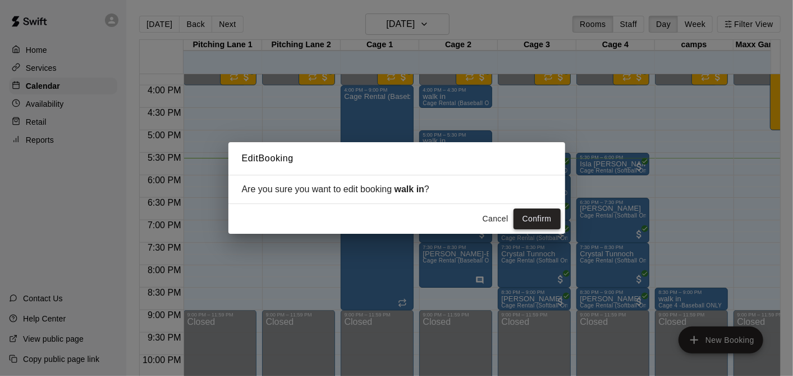
click at [549, 222] on button "Confirm" at bounding box center [537, 218] width 47 height 21
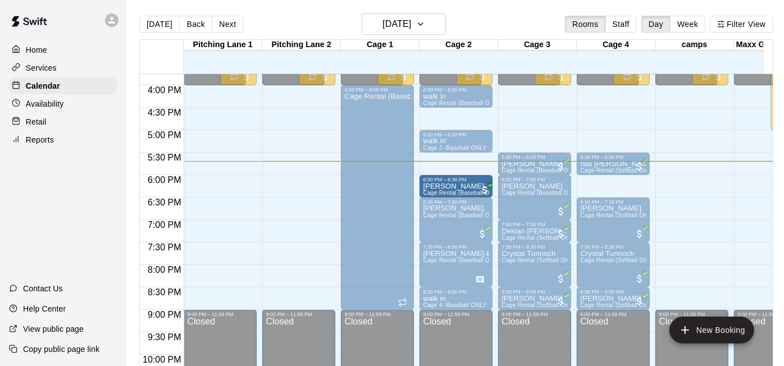
drag, startPoint x: 464, startPoint y: 177, endPoint x: 463, endPoint y: 184, distance: 6.3
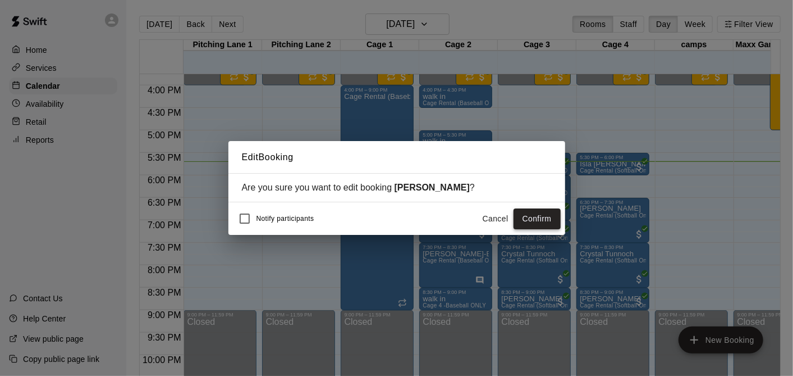
click at [543, 223] on button "Confirm" at bounding box center [537, 218] width 47 height 21
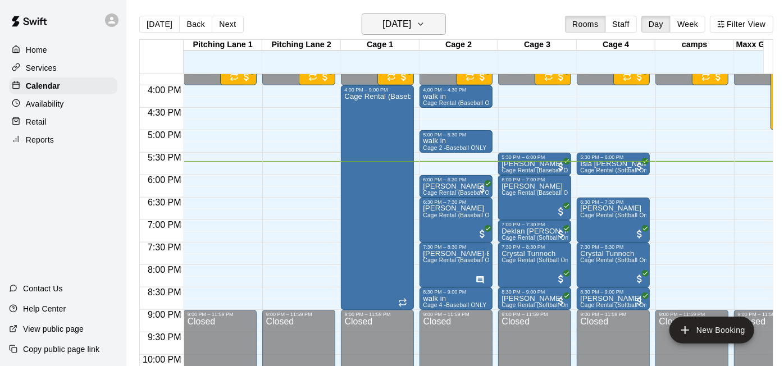
click at [411, 21] on h6 "[DATE]" at bounding box center [396, 24] width 29 height 16
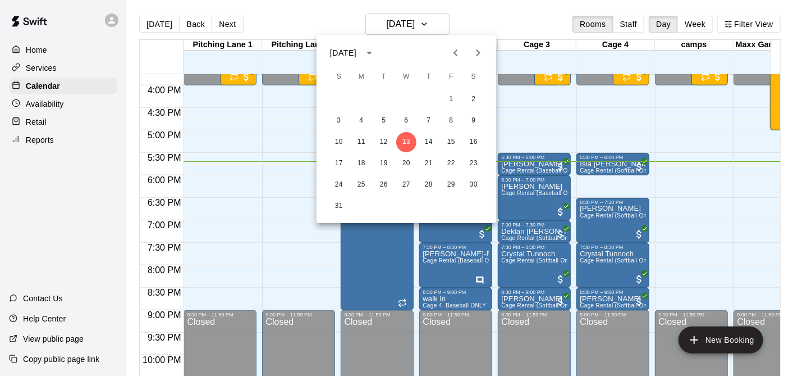
drag, startPoint x: 313, startPoint y: 296, endPoint x: 260, endPoint y: 14, distance: 287.1
click at [260, 14] on div at bounding box center [396, 188] width 793 height 376
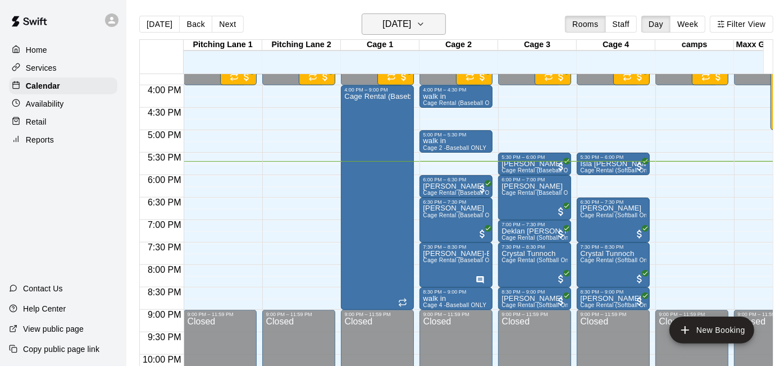
click at [401, 24] on h6 "[DATE]" at bounding box center [396, 24] width 29 height 16
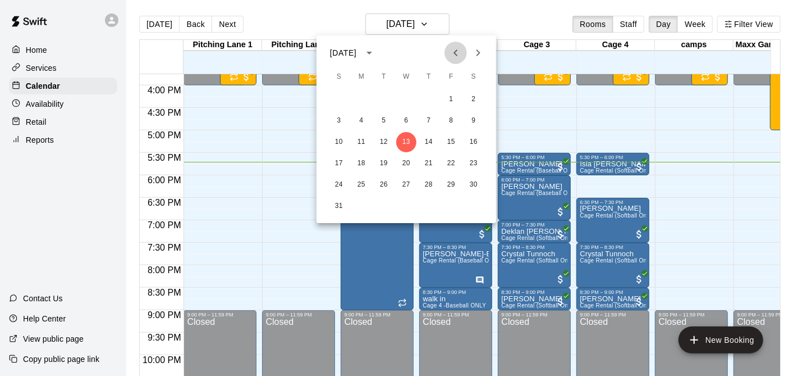
click at [459, 44] on button "Previous month" at bounding box center [456, 53] width 22 height 22
click at [469, 160] on button "26" at bounding box center [474, 163] width 20 height 20
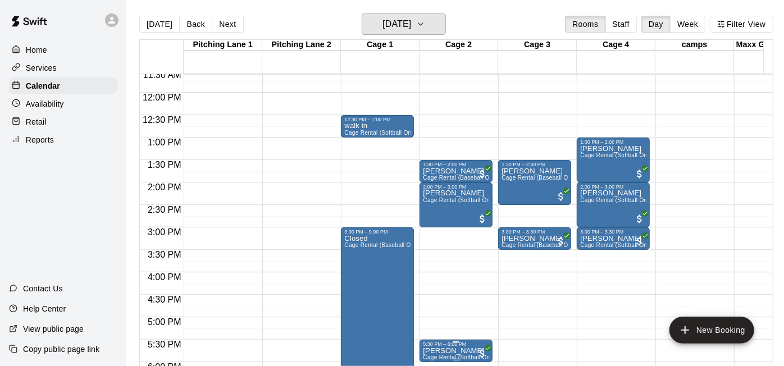
scroll to position [333, 0]
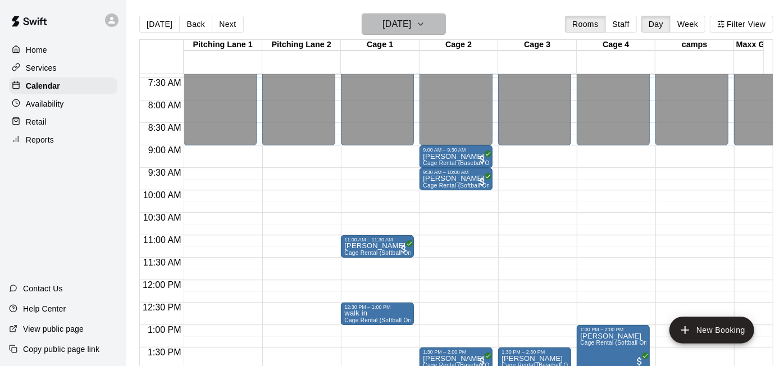
click at [433, 23] on button "[DATE]" at bounding box center [403, 23] width 84 height 21
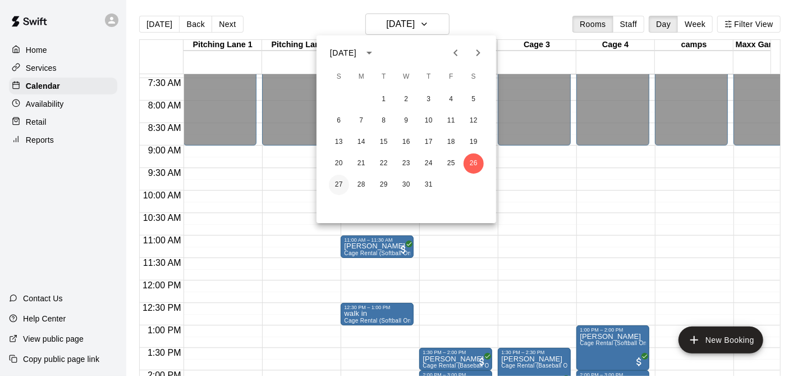
click at [340, 176] on button "27" at bounding box center [339, 185] width 20 height 20
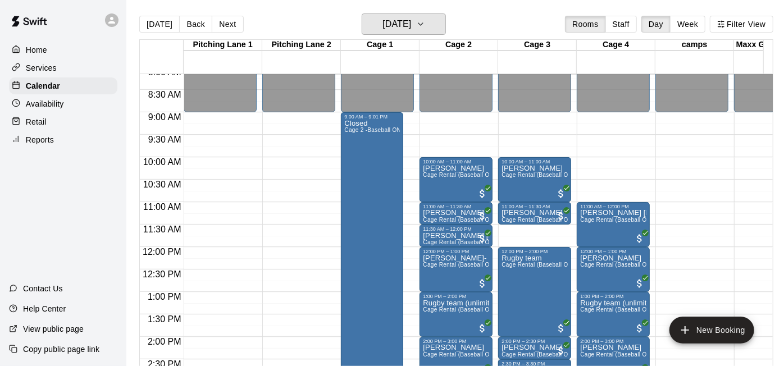
scroll to position [386, 0]
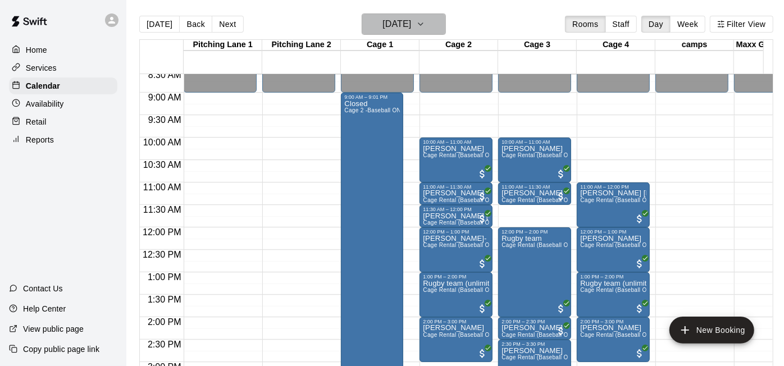
click at [382, 25] on h6 "[DATE]" at bounding box center [396, 24] width 29 height 16
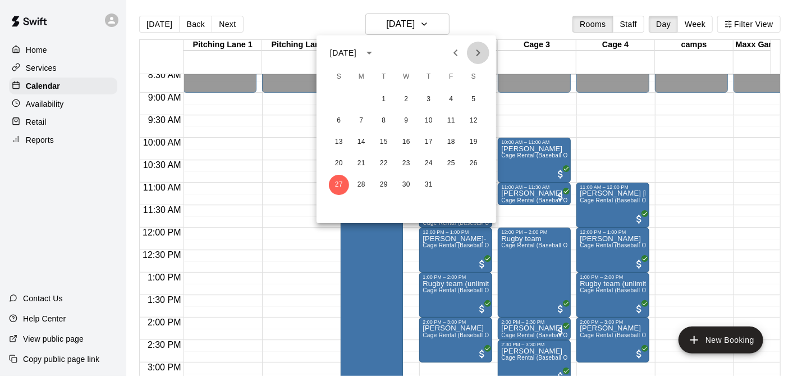
click at [482, 45] on button "Next month" at bounding box center [478, 53] width 22 height 22
drag, startPoint x: 404, startPoint y: 132, endPoint x: 476, endPoint y: 182, distance: 87.5
click at [404, 133] on button "13" at bounding box center [406, 142] width 20 height 20
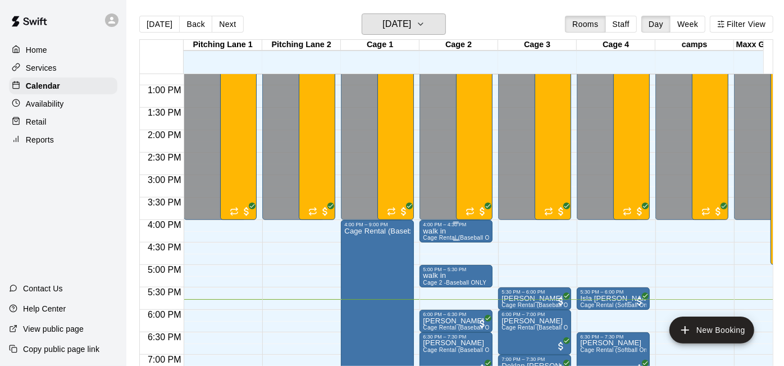
scroll to position [760, 0]
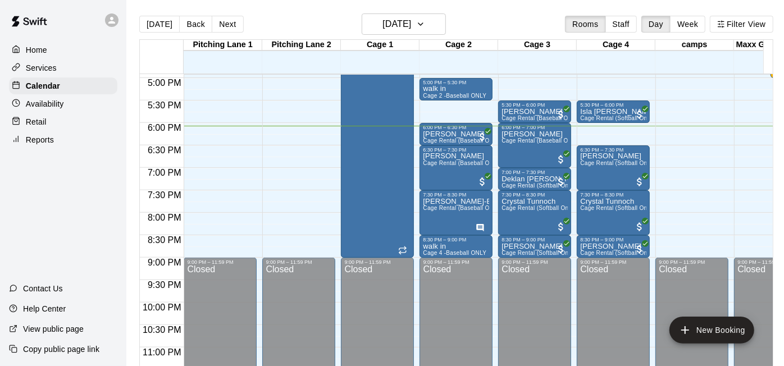
drag, startPoint x: 568, startPoint y: 0, endPoint x: 58, endPoint y: 213, distance: 552.5
click at [58, 213] on div "Home Services Calendar Availability Retail Reports Contact Us Help Center View …" at bounding box center [63, 183] width 126 height 366
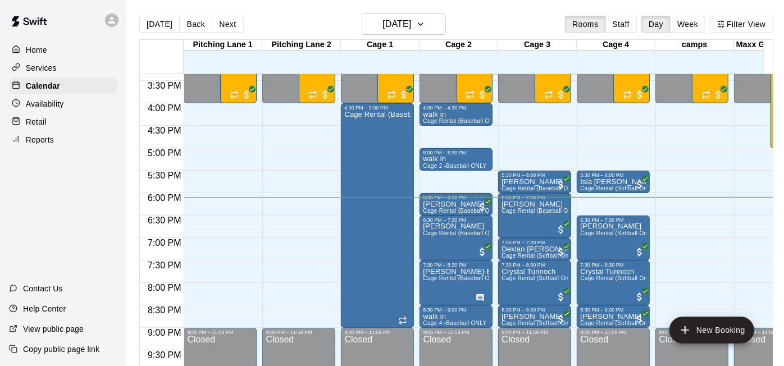
scroll to position [687, 0]
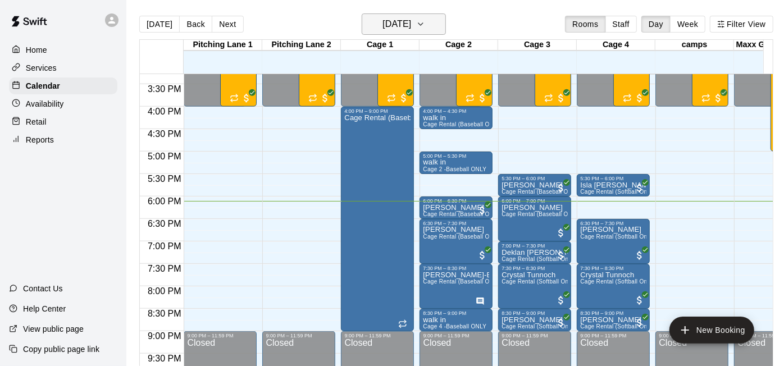
click at [411, 24] on h6 "[DATE]" at bounding box center [396, 24] width 29 height 16
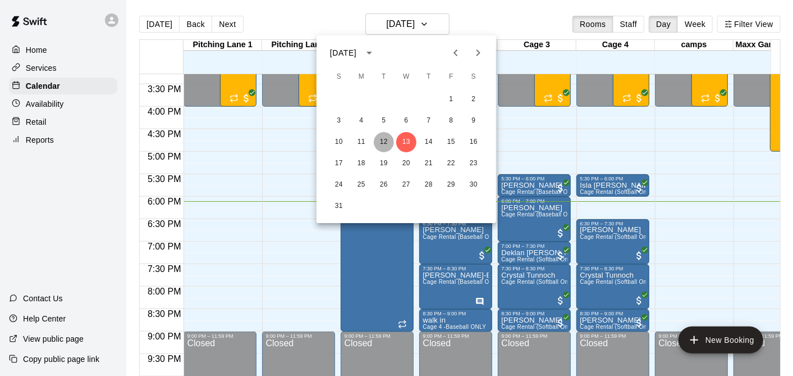
click at [380, 146] on button "12" at bounding box center [384, 142] width 20 height 20
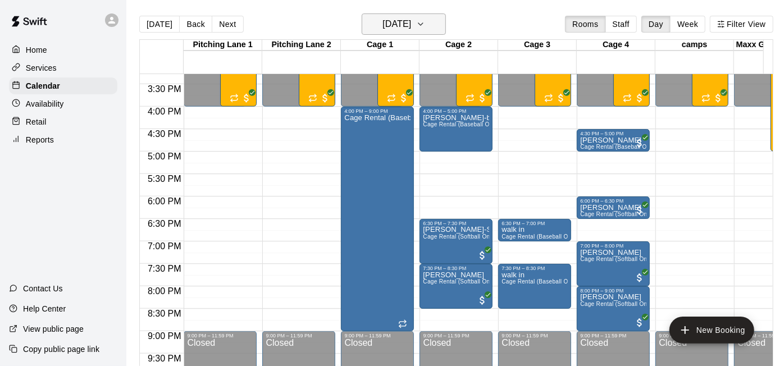
click at [411, 30] on h6 "[DATE]" at bounding box center [396, 24] width 29 height 16
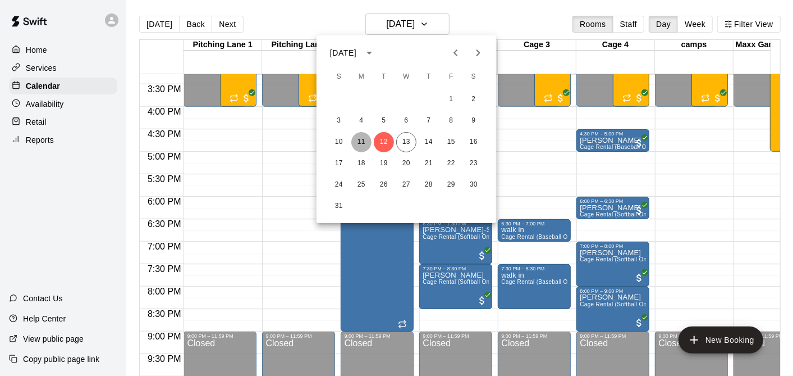
click at [361, 142] on button "11" at bounding box center [361, 142] width 20 height 20
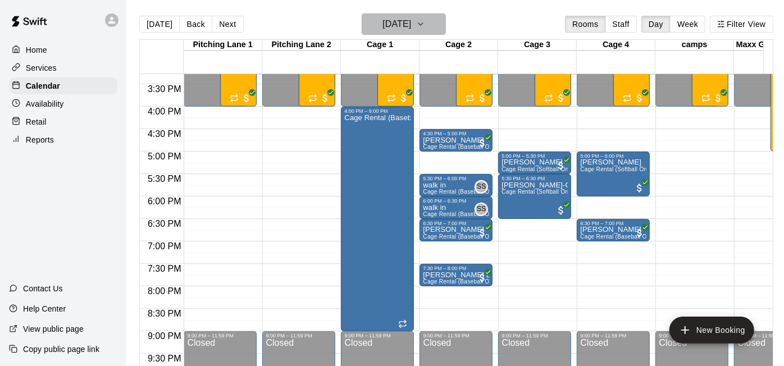
click at [400, 28] on h6 "[DATE]" at bounding box center [396, 24] width 29 height 16
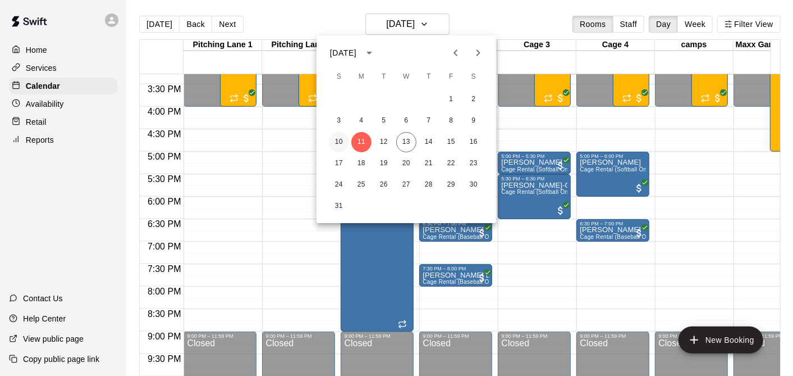
click at [333, 148] on button "10" at bounding box center [339, 142] width 20 height 20
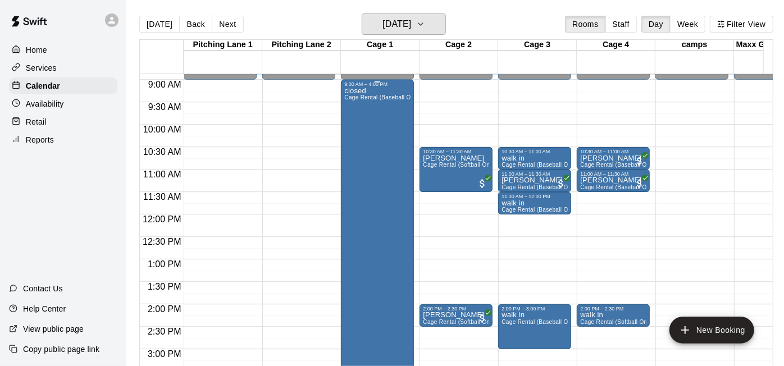
scroll to position [586, 0]
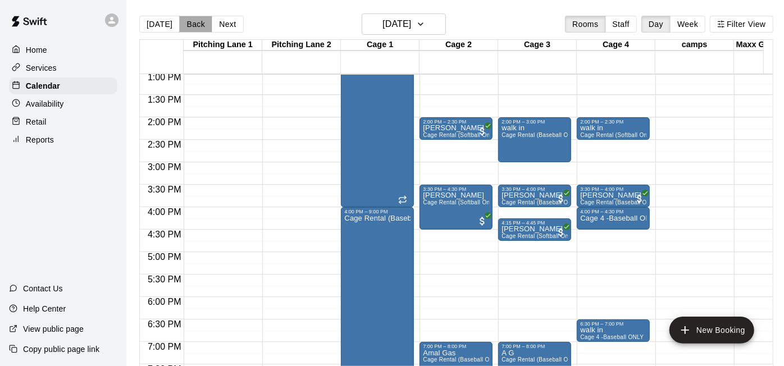
click at [196, 28] on button "Back" at bounding box center [195, 24] width 33 height 17
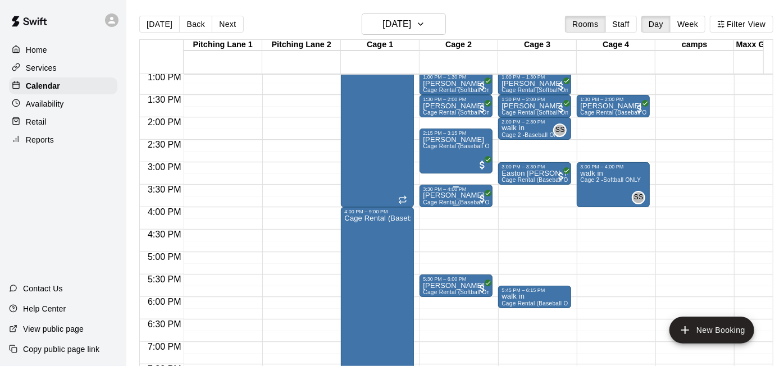
scroll to position [399, 0]
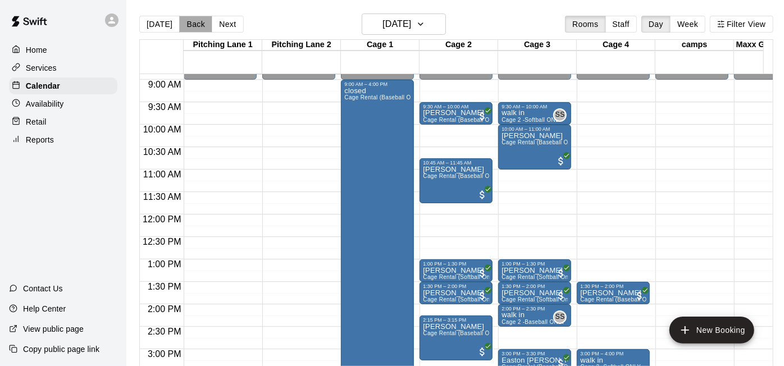
click at [196, 21] on button "Back" at bounding box center [195, 24] width 33 height 17
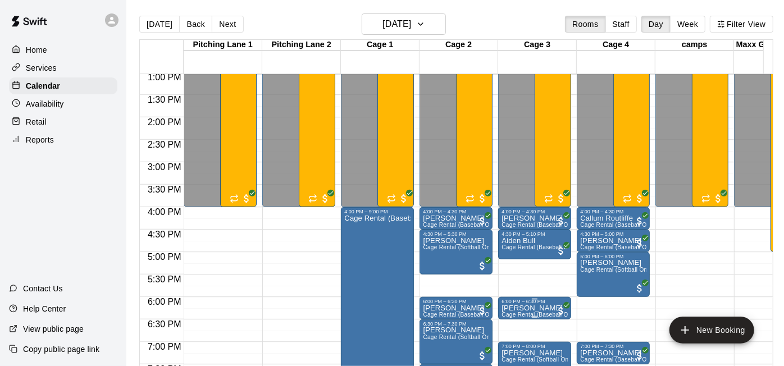
scroll to position [773, 0]
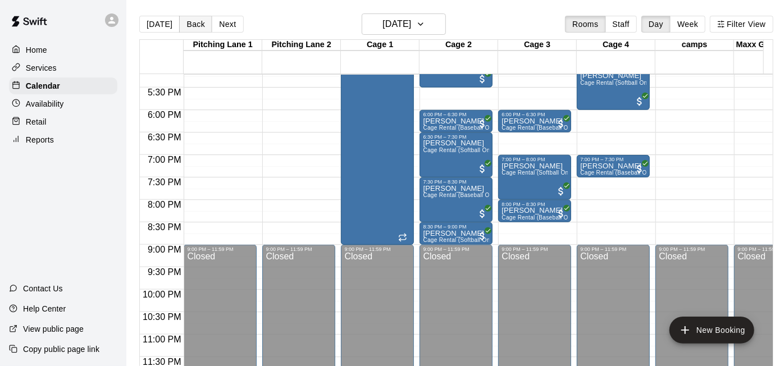
click at [186, 25] on button "Back" at bounding box center [195, 24] width 33 height 17
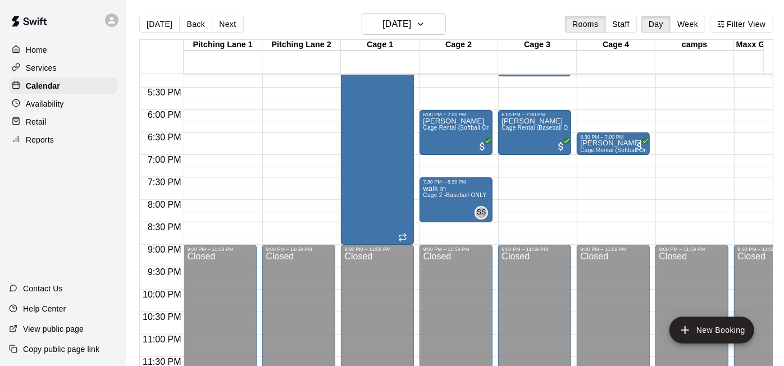
drag, startPoint x: 303, startPoint y: 36, endPoint x: 219, endPoint y: 168, distance: 156.7
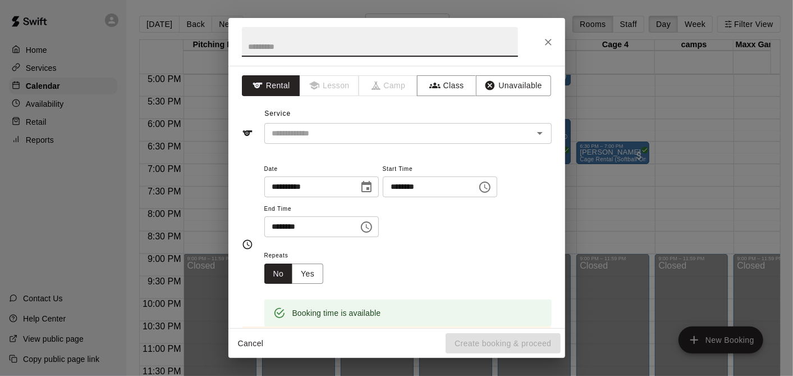
click at [552, 42] on icon "Close" at bounding box center [548, 41] width 11 height 11
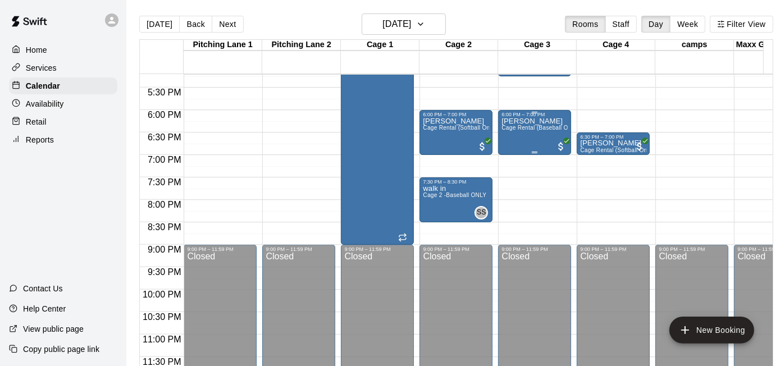
scroll to position [587, 0]
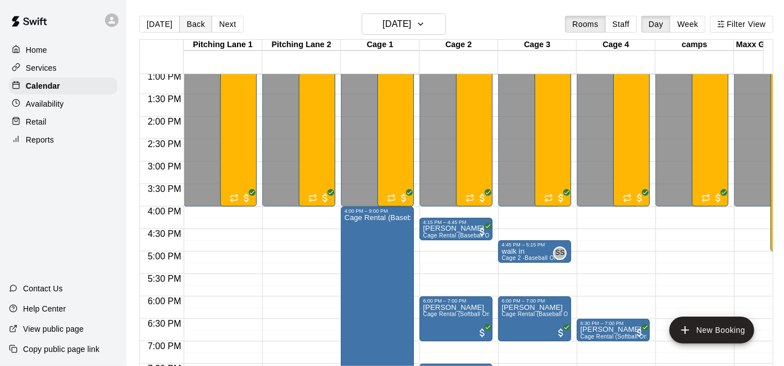
click at [180, 16] on button "Back" at bounding box center [195, 24] width 33 height 17
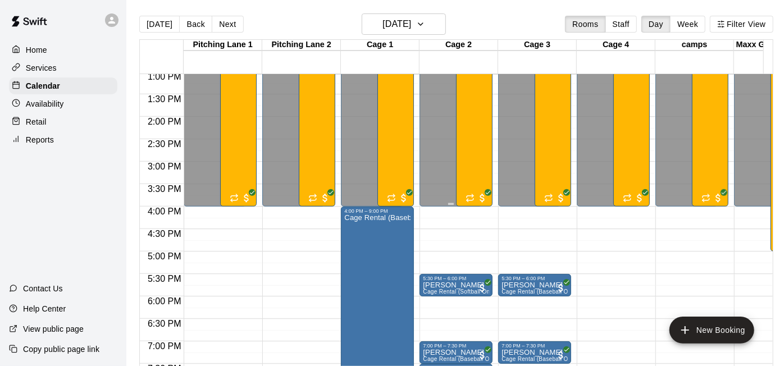
scroll to position [773, 0]
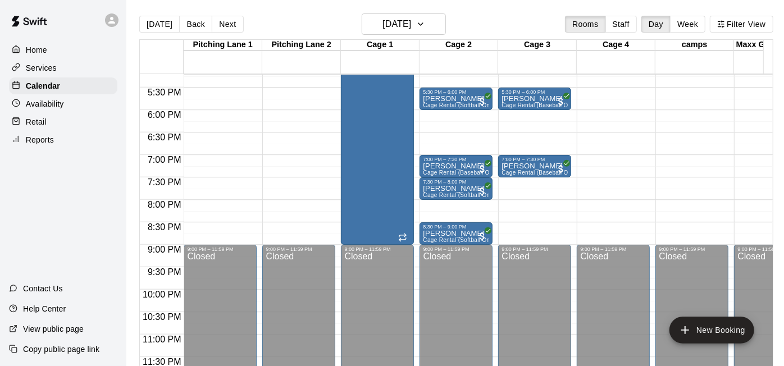
click at [195, 13] on div "[DATE] Back [DATE][DATE] Rooms Staff Day Week Filter View" at bounding box center [456, 26] width 634 height 26
click at [191, 24] on button "Back" at bounding box center [195, 24] width 33 height 17
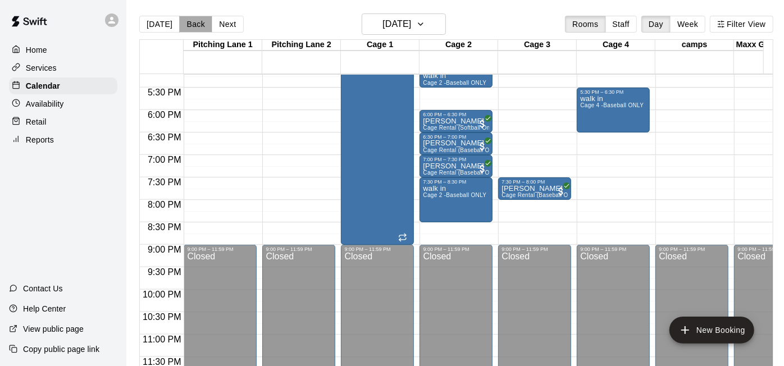
click at [200, 24] on button "Back" at bounding box center [195, 24] width 33 height 17
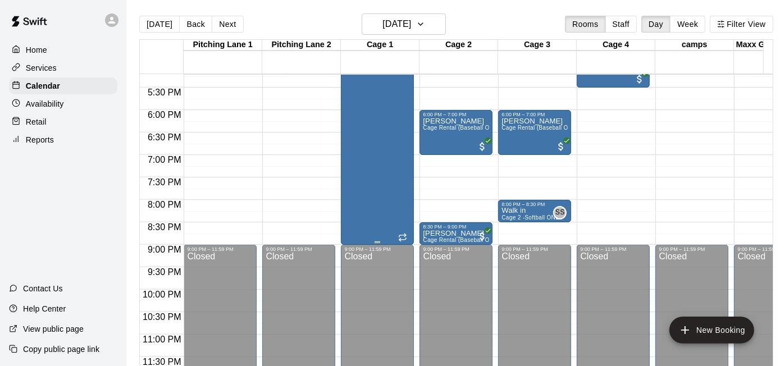
scroll to position [587, 0]
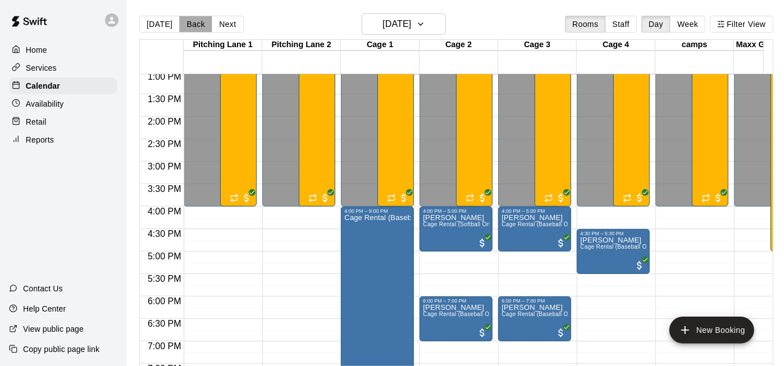
click at [191, 23] on button "Back" at bounding box center [195, 24] width 33 height 17
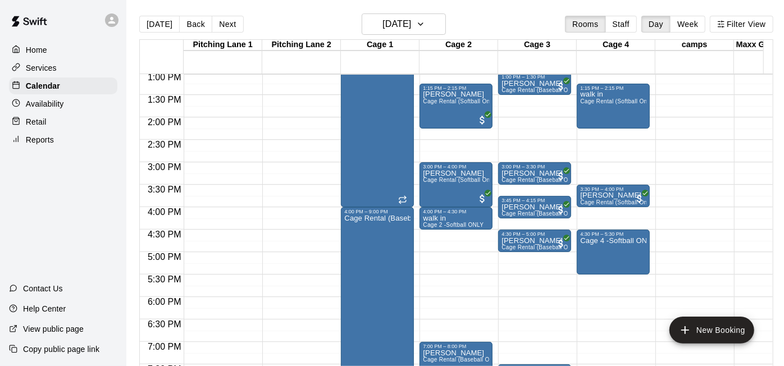
scroll to position [399, 0]
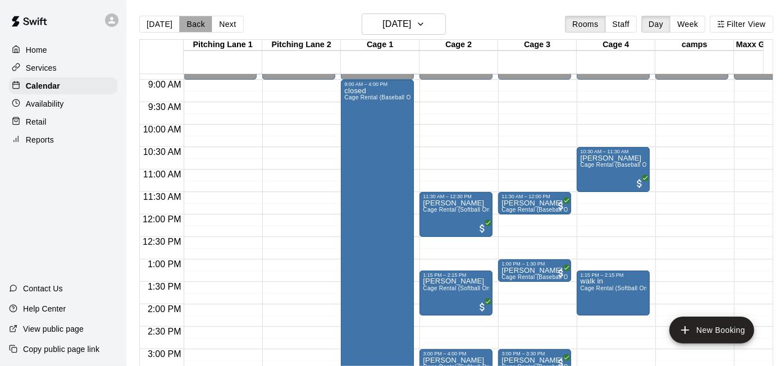
click at [191, 22] on button "Back" at bounding box center [195, 24] width 33 height 17
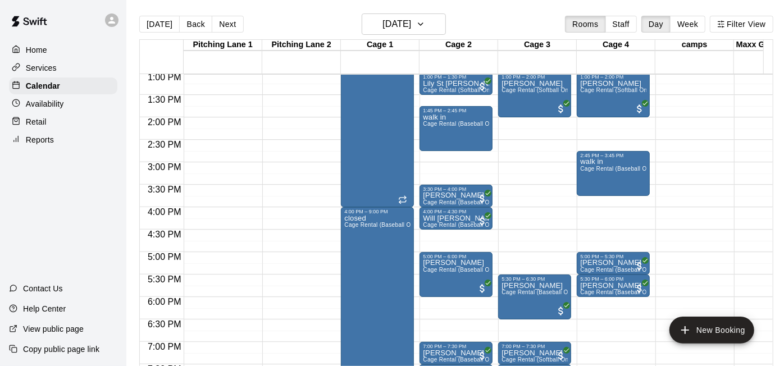
scroll to position [773, 0]
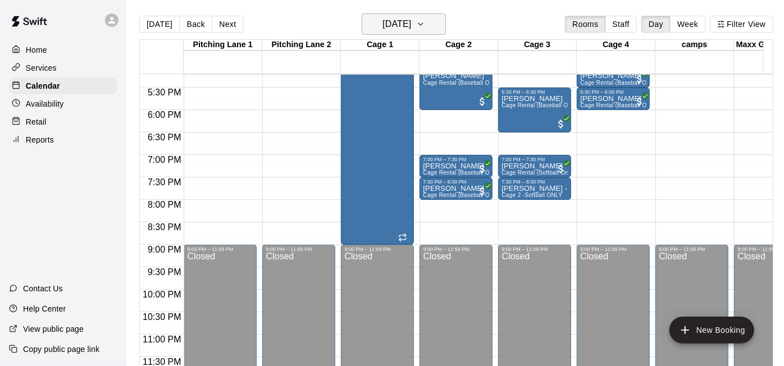
click at [374, 14] on button "[DATE]" at bounding box center [403, 23] width 84 height 21
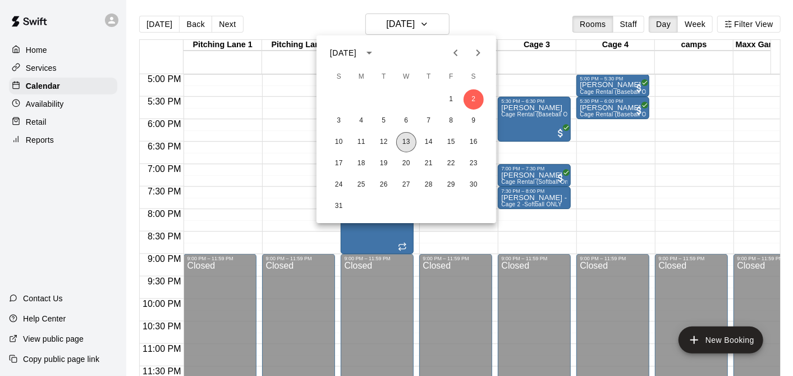
click at [409, 139] on button "13" at bounding box center [406, 142] width 20 height 20
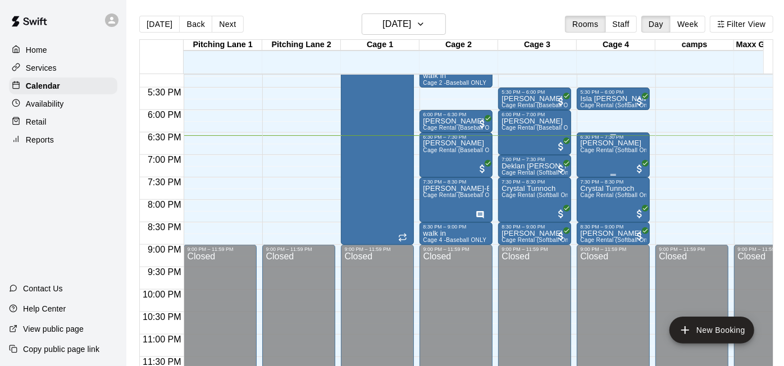
click at [595, 156] on div "[PERSON_NAME] Rental (Softball Only)" at bounding box center [613, 323] width 66 height 366
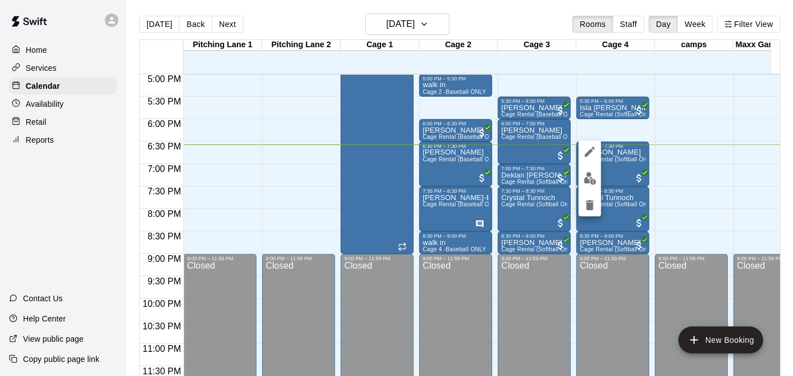
click at [688, 196] on div at bounding box center [396, 188] width 793 height 376
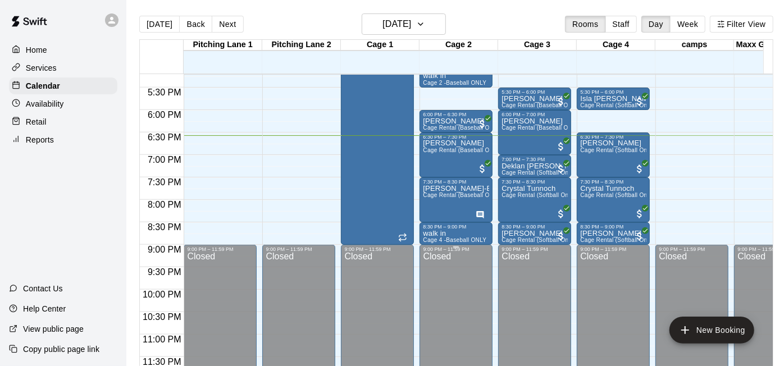
click at [461, 345] on div "Closed" at bounding box center [456, 317] width 66 height 131
click at [445, 320] on div "Closed" at bounding box center [456, 317] width 66 height 131
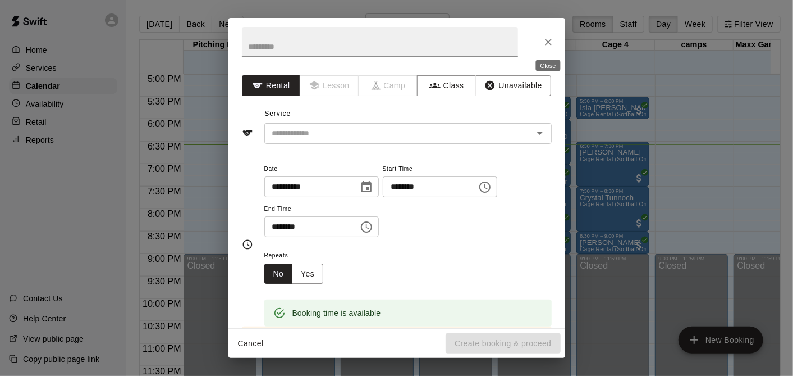
click at [548, 37] on icon "Close" at bounding box center [548, 41] width 11 height 11
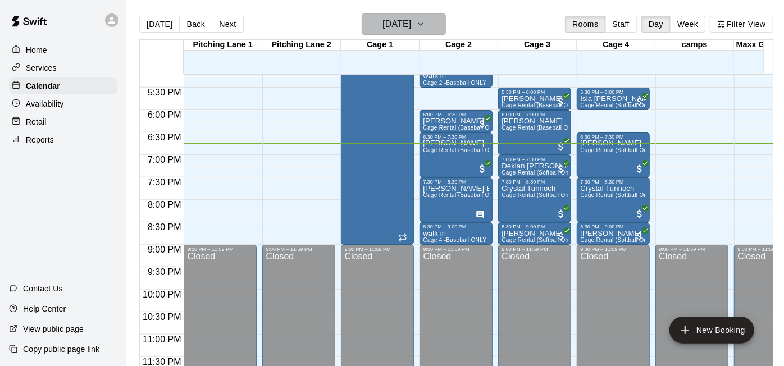
click at [386, 21] on h6 "[DATE]" at bounding box center [396, 24] width 29 height 16
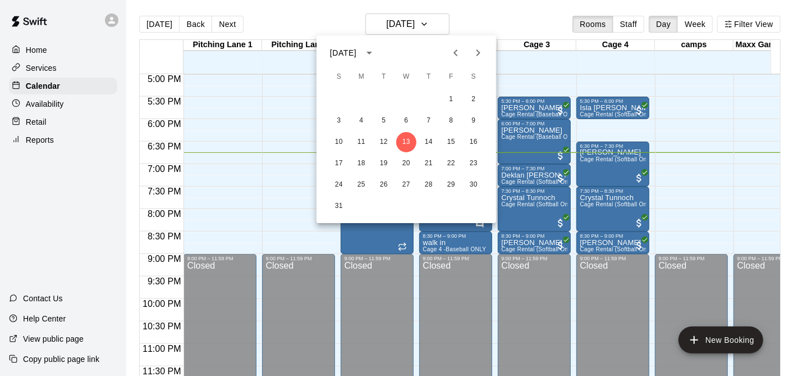
click at [376, 53] on icon "calendar view is open, switch to year view" at bounding box center [369, 52] width 13 height 13
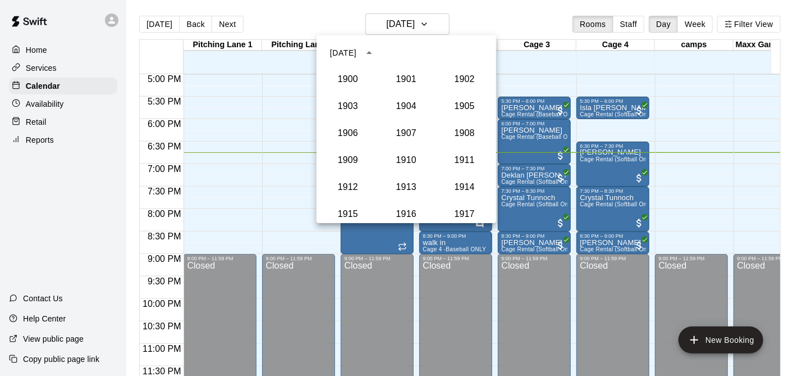
scroll to position [1039, 0]
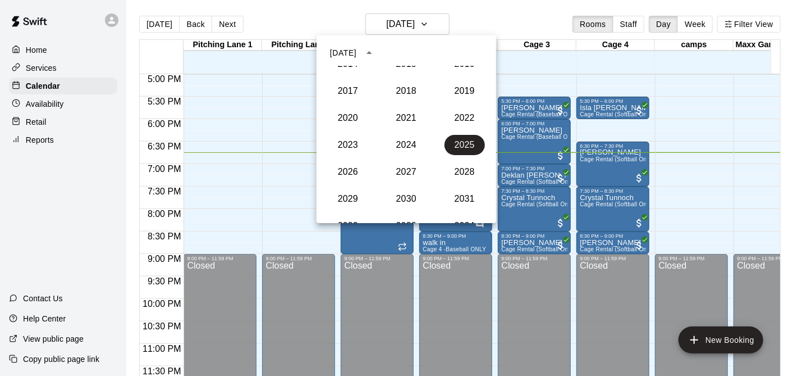
click at [354, 51] on div "[DATE]" at bounding box center [343, 53] width 26 height 12
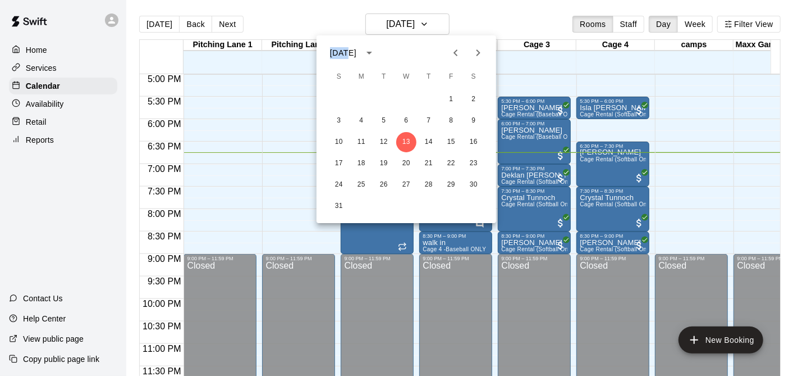
drag, startPoint x: 354, startPoint y: 51, endPoint x: 349, endPoint y: 45, distance: 7.6
click at [349, 45] on div "[DATE]" at bounding box center [354, 52] width 49 height 19
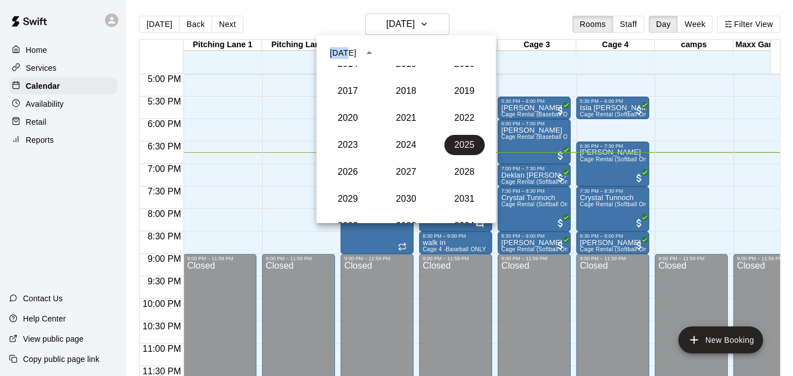
drag, startPoint x: 349, startPoint y: 45, endPoint x: 349, endPoint y: 51, distance: 5.6
click at [349, 51] on div "[DATE]" at bounding box center [343, 53] width 26 height 12
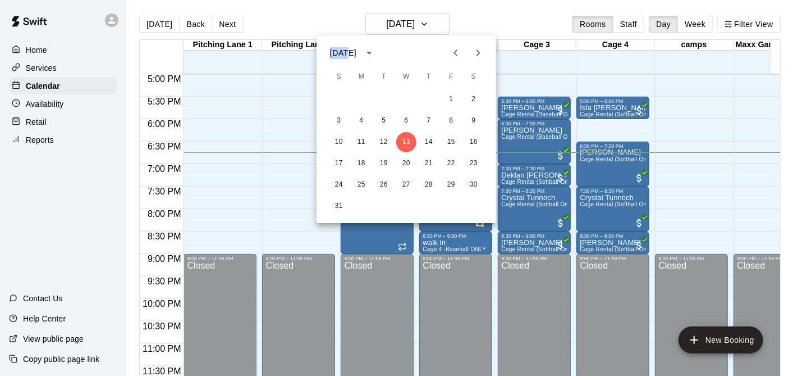
click at [350, 52] on div "[DATE]" at bounding box center [343, 53] width 26 height 12
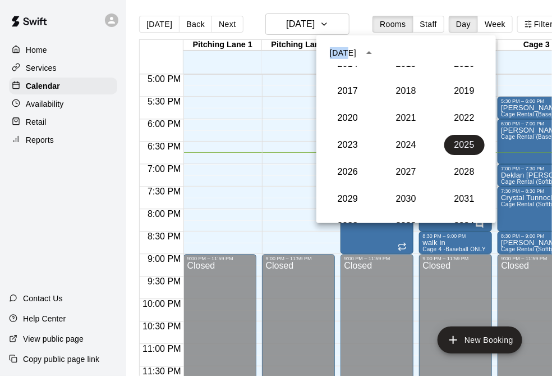
click at [438, 51] on div "[DATE] 1900 1901 1902 1903 1904 1905 1906 1907 1908 1909 1910 1911 1912 1913 19…" at bounding box center [276, 188] width 552 height 376
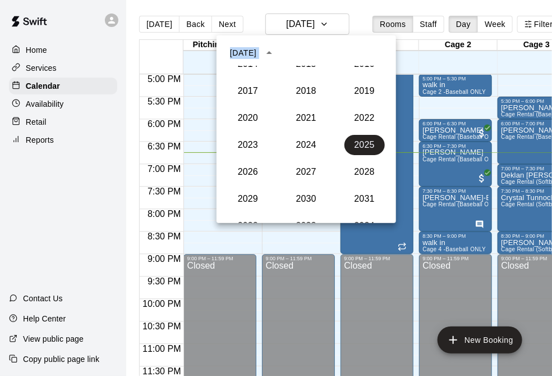
drag, startPoint x: 438, startPoint y: 51, endPoint x: 343, endPoint y: 54, distance: 95.5
click at [343, 54] on div "[DATE]" at bounding box center [307, 52] width 180 height 17
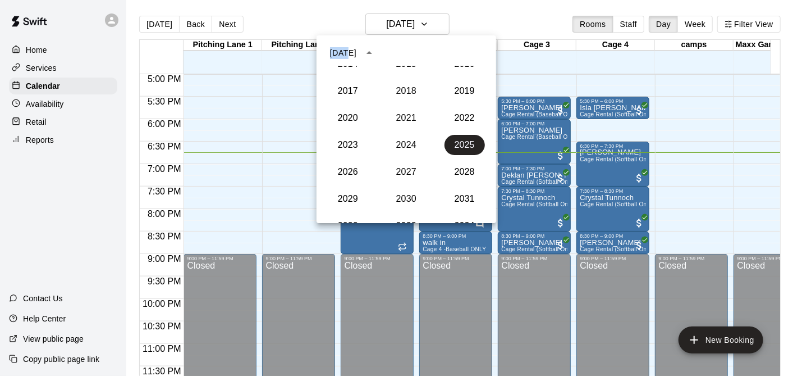
click at [351, 48] on div "[DATE]" at bounding box center [343, 53] width 26 height 12
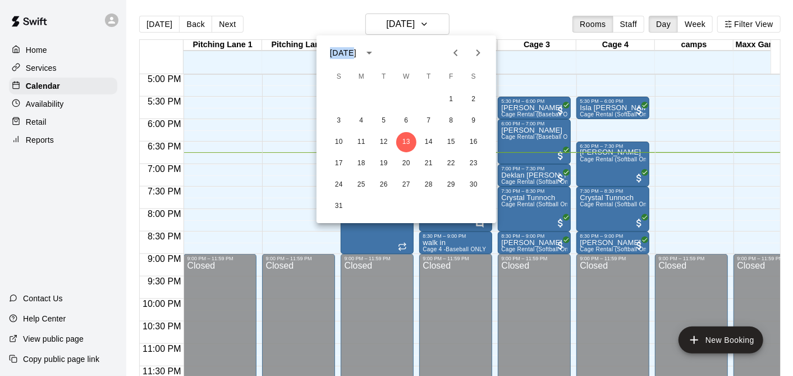
drag, startPoint x: 351, startPoint y: 48, endPoint x: 483, endPoint y: 42, distance: 132.0
click at [483, 42] on div at bounding box center [467, 53] width 45 height 22
click at [376, 49] on icon "calendar view is open, switch to year view" at bounding box center [369, 52] width 13 height 13
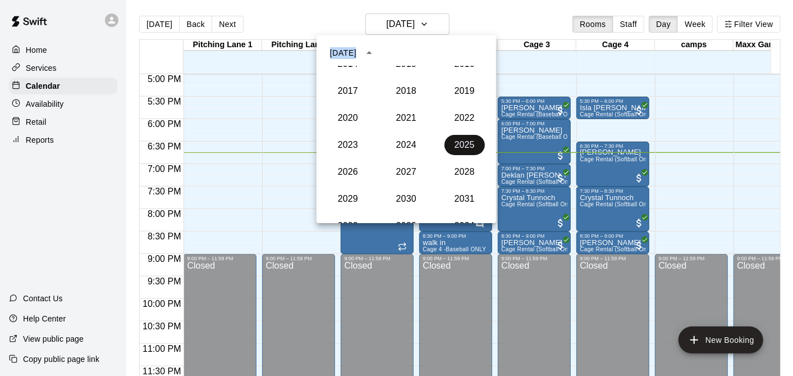
click at [458, 138] on button "2025" at bounding box center [465, 145] width 40 height 20
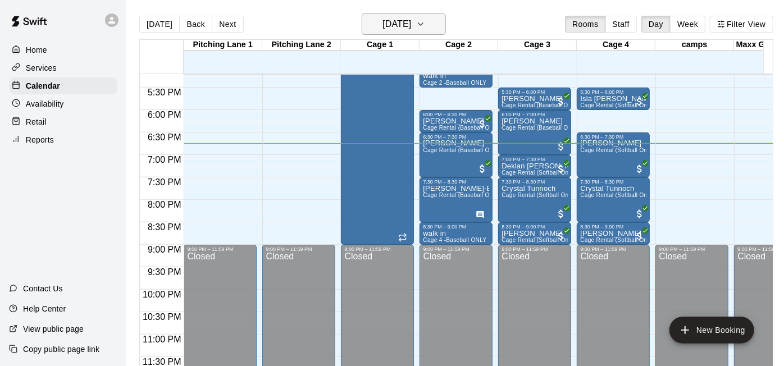
click at [411, 22] on h6 "[DATE]" at bounding box center [396, 24] width 29 height 16
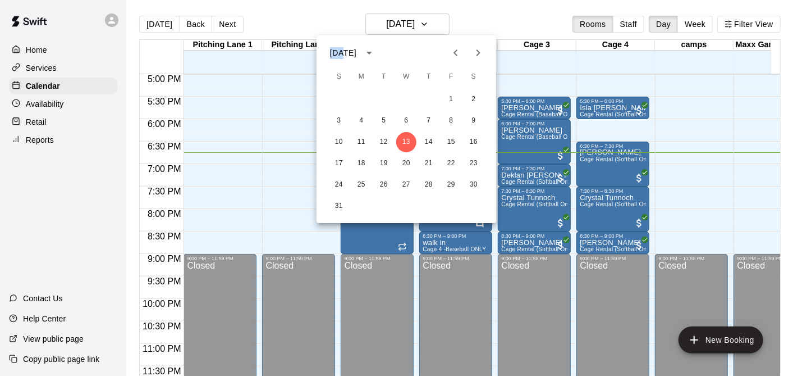
click at [345, 52] on div "[DATE]" at bounding box center [343, 53] width 26 height 12
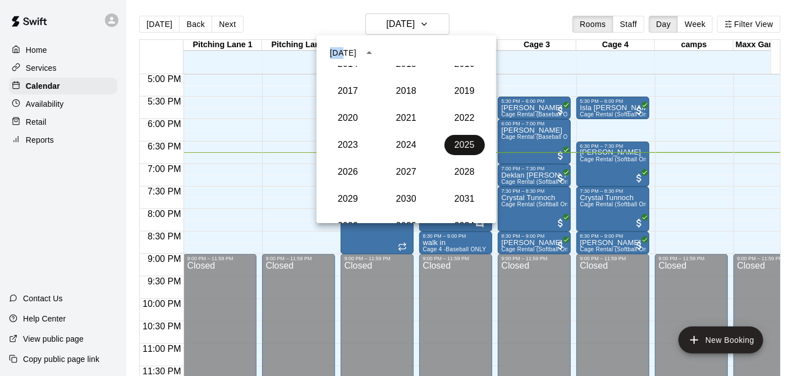
click at [449, 139] on button "2025" at bounding box center [465, 145] width 40 height 20
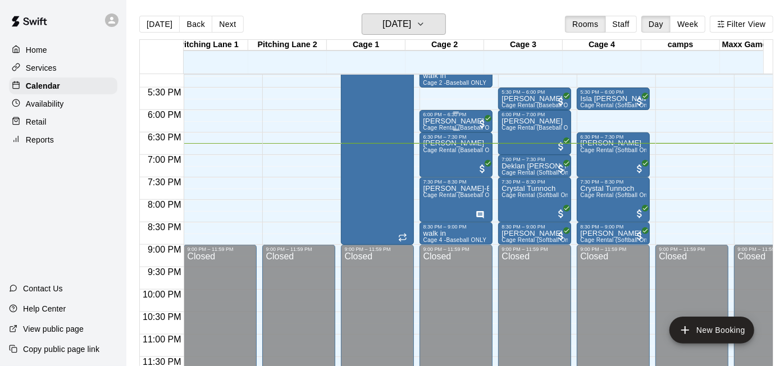
scroll to position [0, 0]
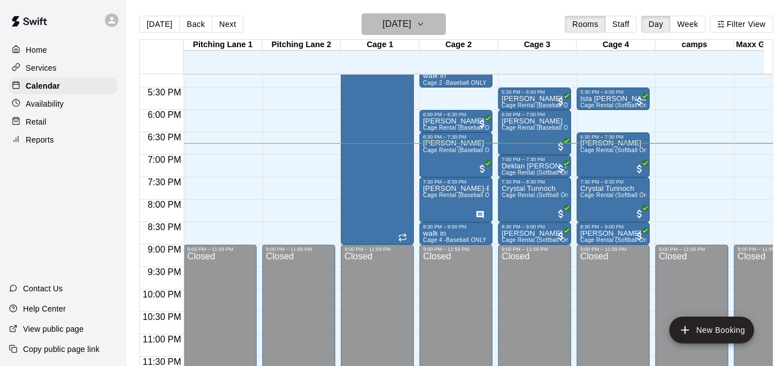
click at [411, 19] on h6 "[DATE]" at bounding box center [396, 24] width 29 height 16
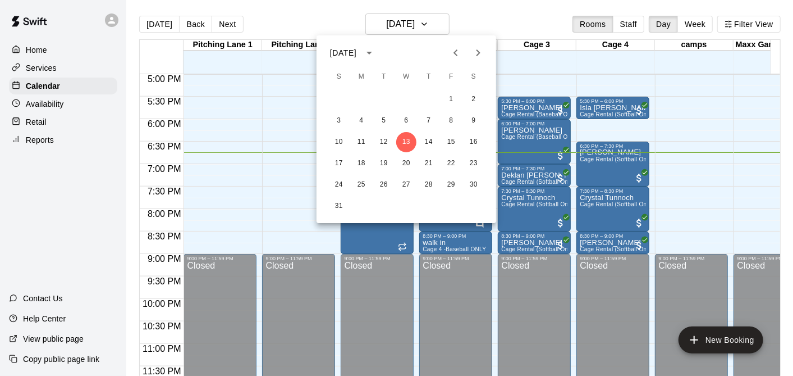
click at [456, 53] on icon "Previous month" at bounding box center [455, 52] width 13 height 13
click at [456, 52] on icon "Previous month" at bounding box center [455, 52] width 13 height 13
click at [456, 51] on icon "Previous month" at bounding box center [455, 52] width 13 height 13
click at [456, 51] on icon "Previous month" at bounding box center [456, 52] width 4 height 7
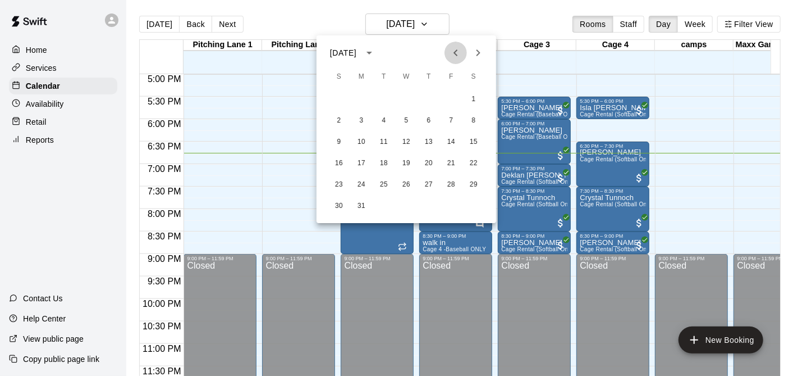
click at [456, 50] on icon "Previous month" at bounding box center [456, 52] width 4 height 7
click at [456, 49] on icon "Previous month" at bounding box center [455, 52] width 13 height 13
click at [479, 46] on icon "Next month" at bounding box center [478, 52] width 13 height 13
drag, startPoint x: 470, startPoint y: 122, endPoint x: 475, endPoint y: 127, distance: 6.4
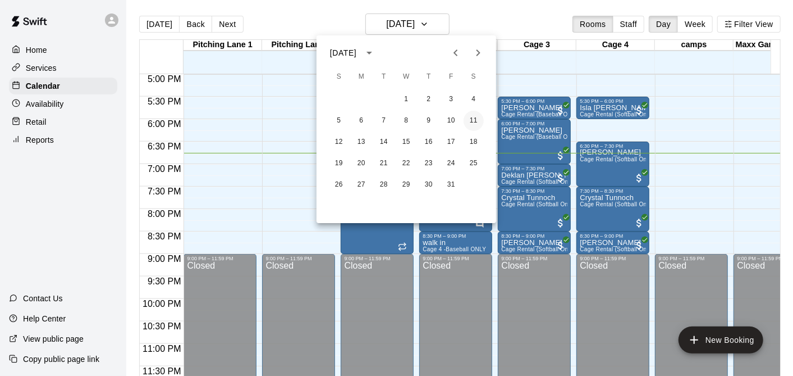
click at [474, 127] on button "11" at bounding box center [474, 121] width 20 height 20
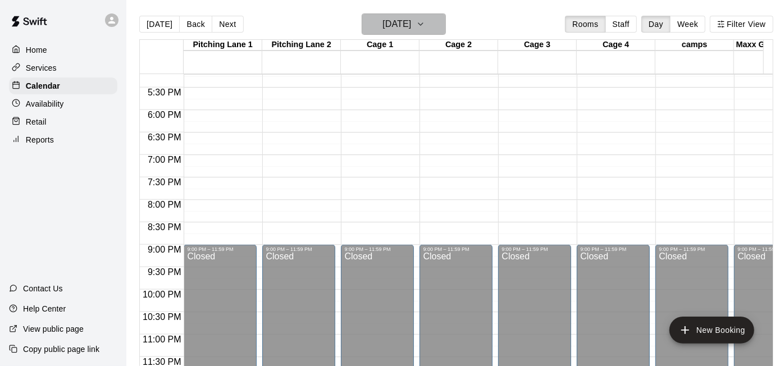
click at [394, 19] on h6 "[DATE]" at bounding box center [396, 24] width 29 height 16
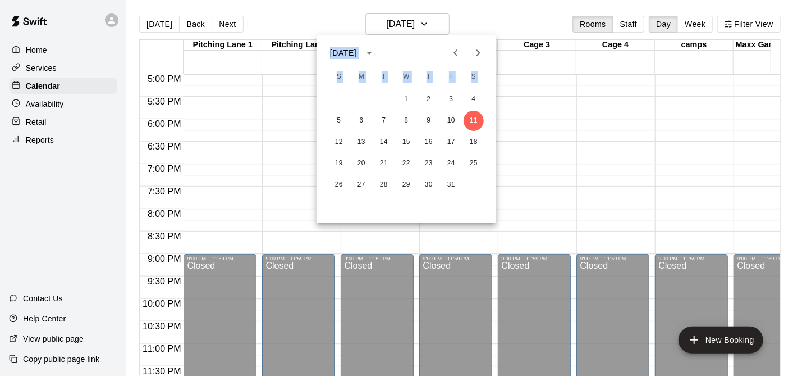
click at [440, 117] on div "5 6 7 8 9 10 11" at bounding box center [407, 121] width 180 height 20
drag, startPoint x: 440, startPoint y: 117, endPoint x: 446, endPoint y: 115, distance: 6.4
click at [444, 113] on button "10" at bounding box center [451, 121] width 20 height 20
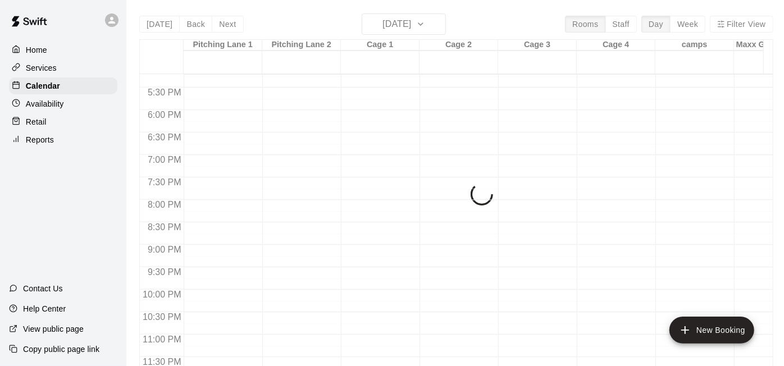
click at [448, 89] on button "10" at bounding box center [440, 82] width 15 height 11
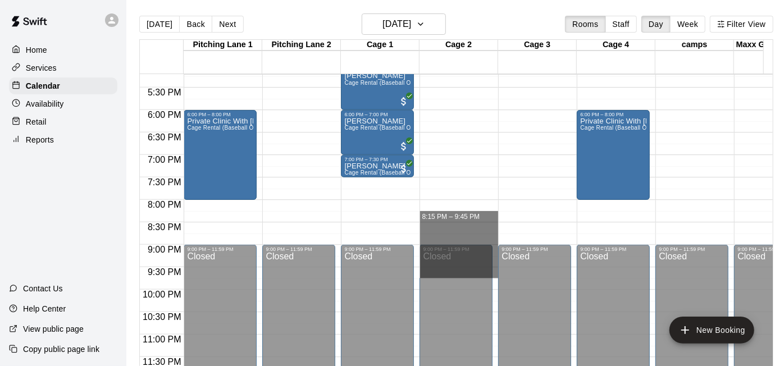
drag, startPoint x: 441, startPoint y: 210, endPoint x: 558, endPoint y: 221, distance: 117.8
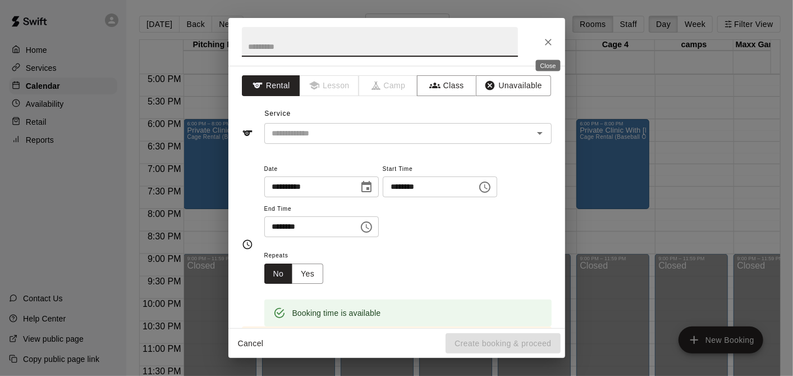
click at [543, 38] on icon "Close" at bounding box center [548, 41] width 11 height 11
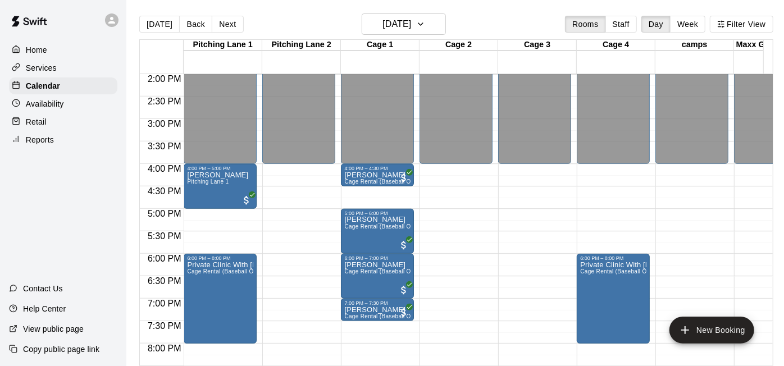
scroll to position [641, 0]
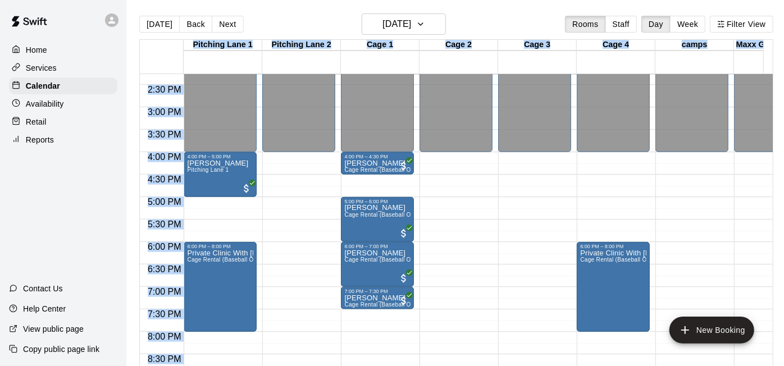
click at [404, 36] on div "[DATE] Back [DATE][DATE] Rooms Staff Day Week Filter View" at bounding box center [456, 26] width 634 height 26
drag, startPoint x: 404, startPoint y: 36, endPoint x: 405, endPoint y: 26, distance: 10.7
click at [405, 26] on h6 "[DATE]" at bounding box center [396, 24] width 29 height 16
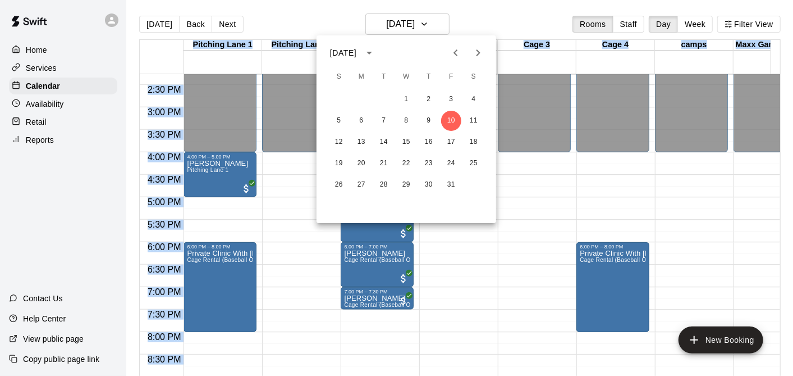
click at [480, 43] on button "Next month" at bounding box center [478, 53] width 22 height 22
click at [480, 45] on button "Next month" at bounding box center [478, 53] width 22 height 22
click at [473, 49] on icon "Next month" at bounding box center [478, 52] width 13 height 13
click at [472, 49] on icon "Next month" at bounding box center [478, 52] width 13 height 13
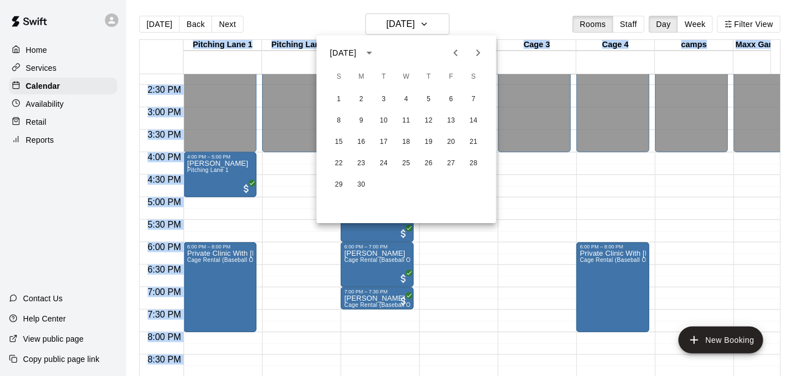
click at [472, 49] on icon "Next month" at bounding box center [478, 52] width 13 height 13
click at [473, 48] on icon "Next month" at bounding box center [478, 52] width 13 height 13
click at [475, 47] on icon "Next month" at bounding box center [478, 52] width 13 height 13
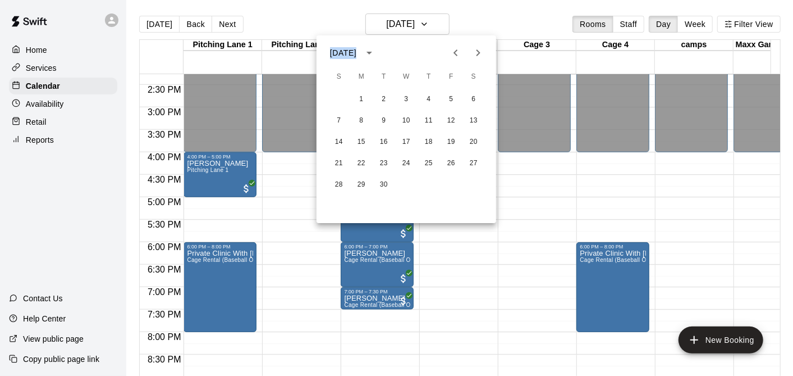
click at [445, 46] on div at bounding box center [467, 53] width 45 height 22
drag, startPoint x: 445, startPoint y: 46, endPoint x: 451, endPoint y: 48, distance: 6.9
click at [451, 47] on icon "Previous month" at bounding box center [455, 52] width 13 height 13
click at [409, 136] on button "13" at bounding box center [406, 142] width 20 height 20
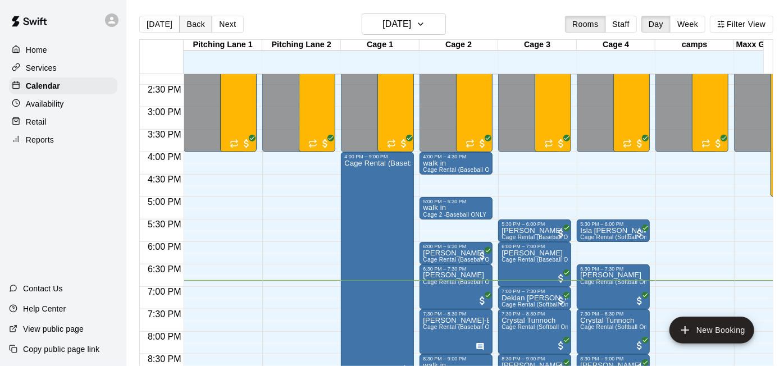
click at [195, 25] on button "Back" at bounding box center [195, 24] width 33 height 17
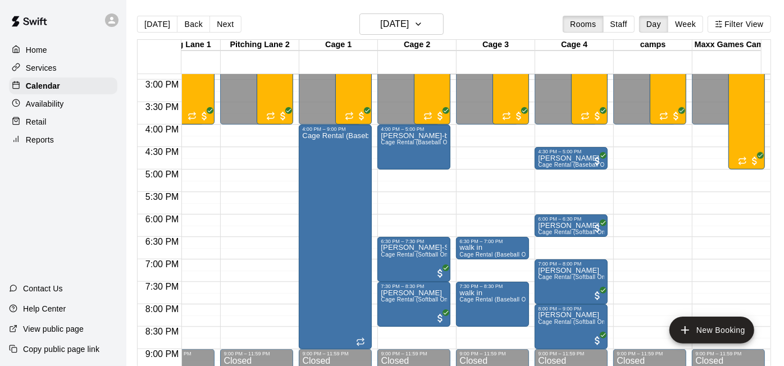
scroll to position [699, 40]
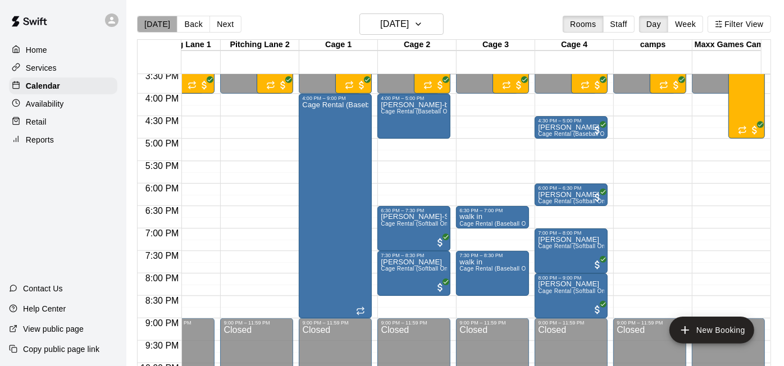
click at [160, 29] on button "[DATE]" at bounding box center [157, 24] width 40 height 17
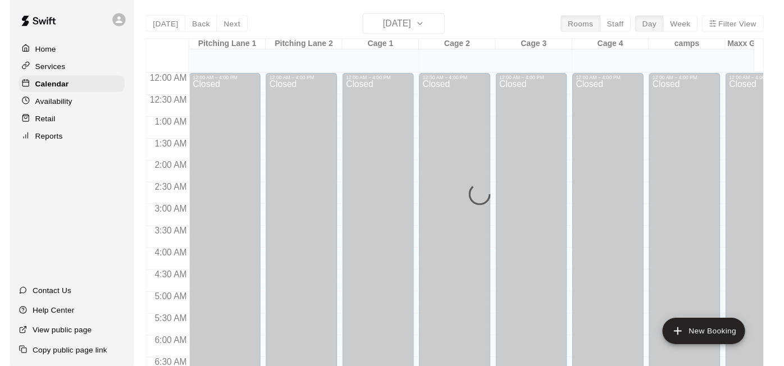
scroll to position [730, 0]
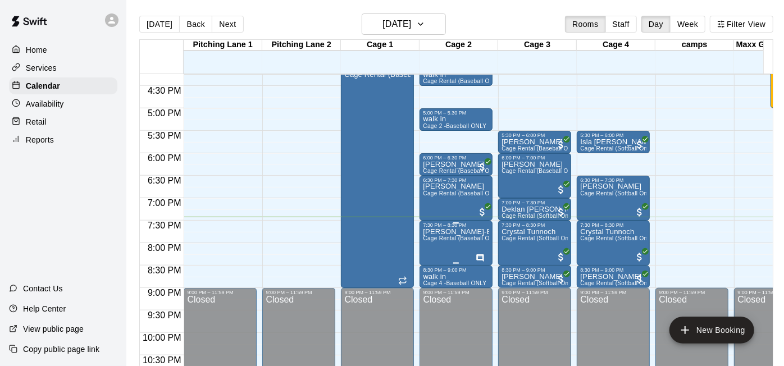
click at [455, 237] on span "Cage Rental (Baseball Only)" at bounding box center [461, 238] width 76 height 6
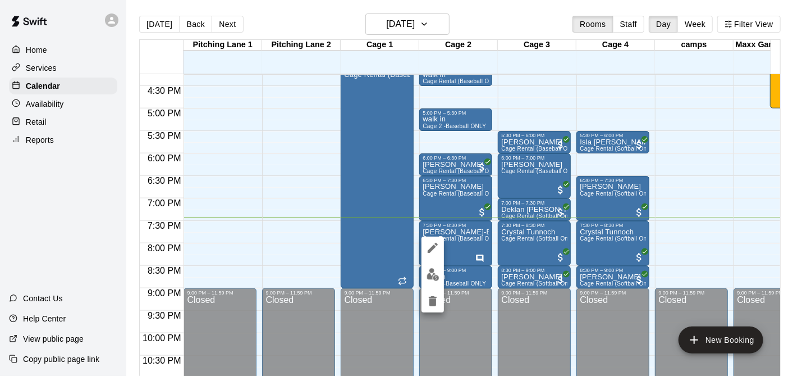
click at [461, 229] on div at bounding box center [396, 188] width 793 height 376
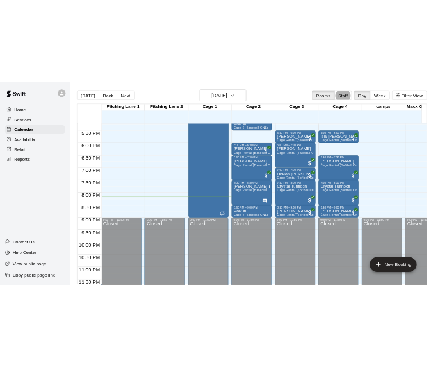
scroll to position [12, 0]
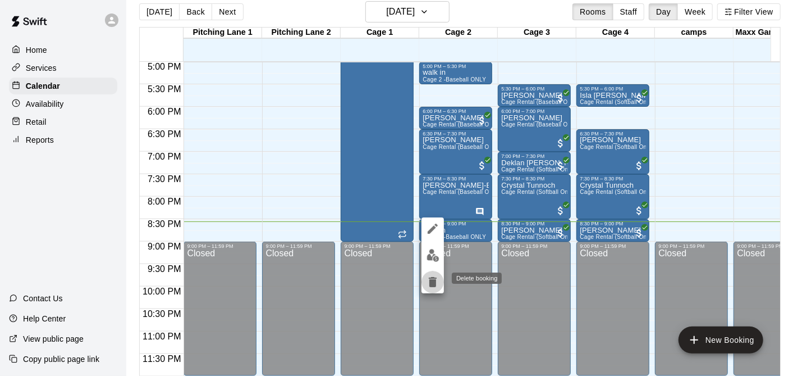
click at [427, 272] on button "delete" at bounding box center [433, 282] width 22 height 22
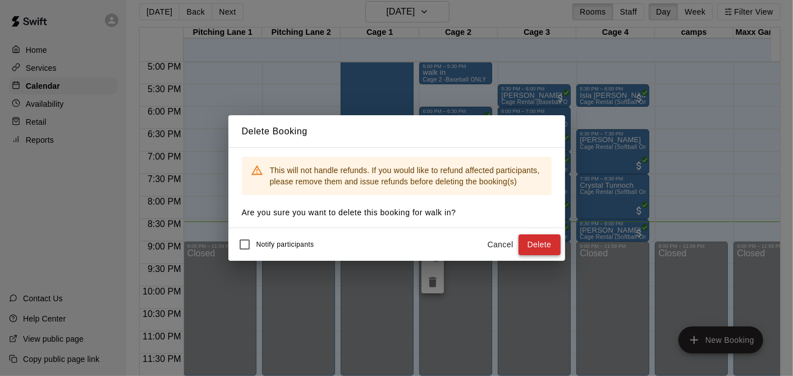
click at [553, 237] on button "Delete" at bounding box center [540, 244] width 42 height 21
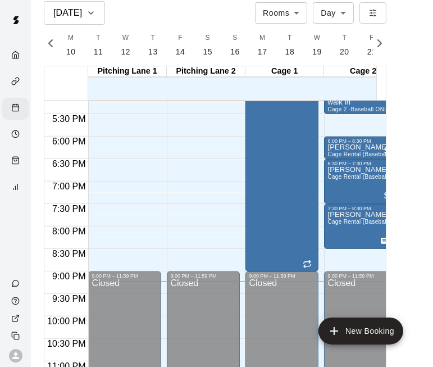
scroll to position [0, 4699]
